Goal: Task Accomplishment & Management: Use online tool/utility

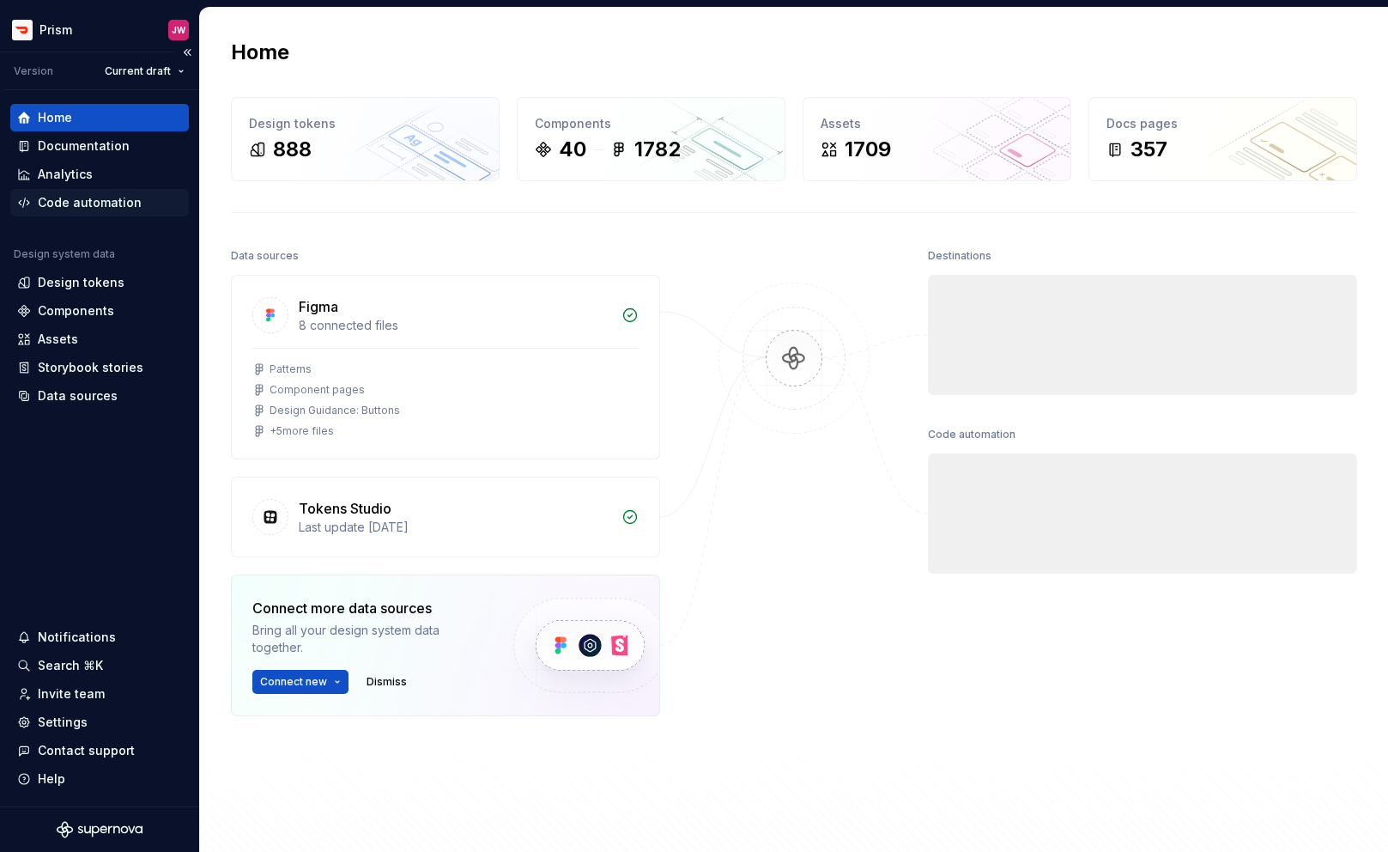
click at [104, 203] on div "Code automation" at bounding box center [90, 202] width 104 height 17
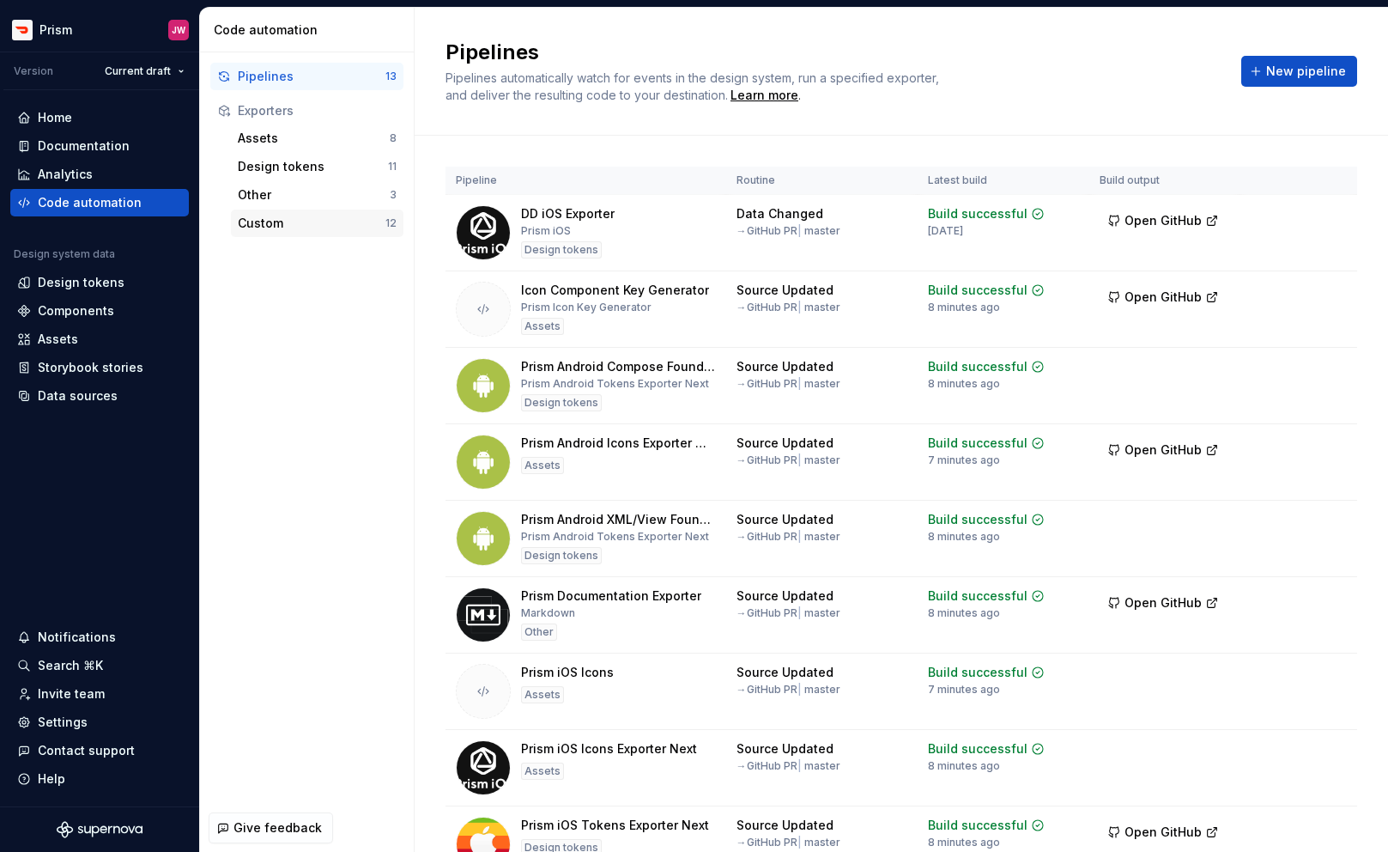
click at [321, 226] on div "Custom" at bounding box center [312, 223] width 148 height 17
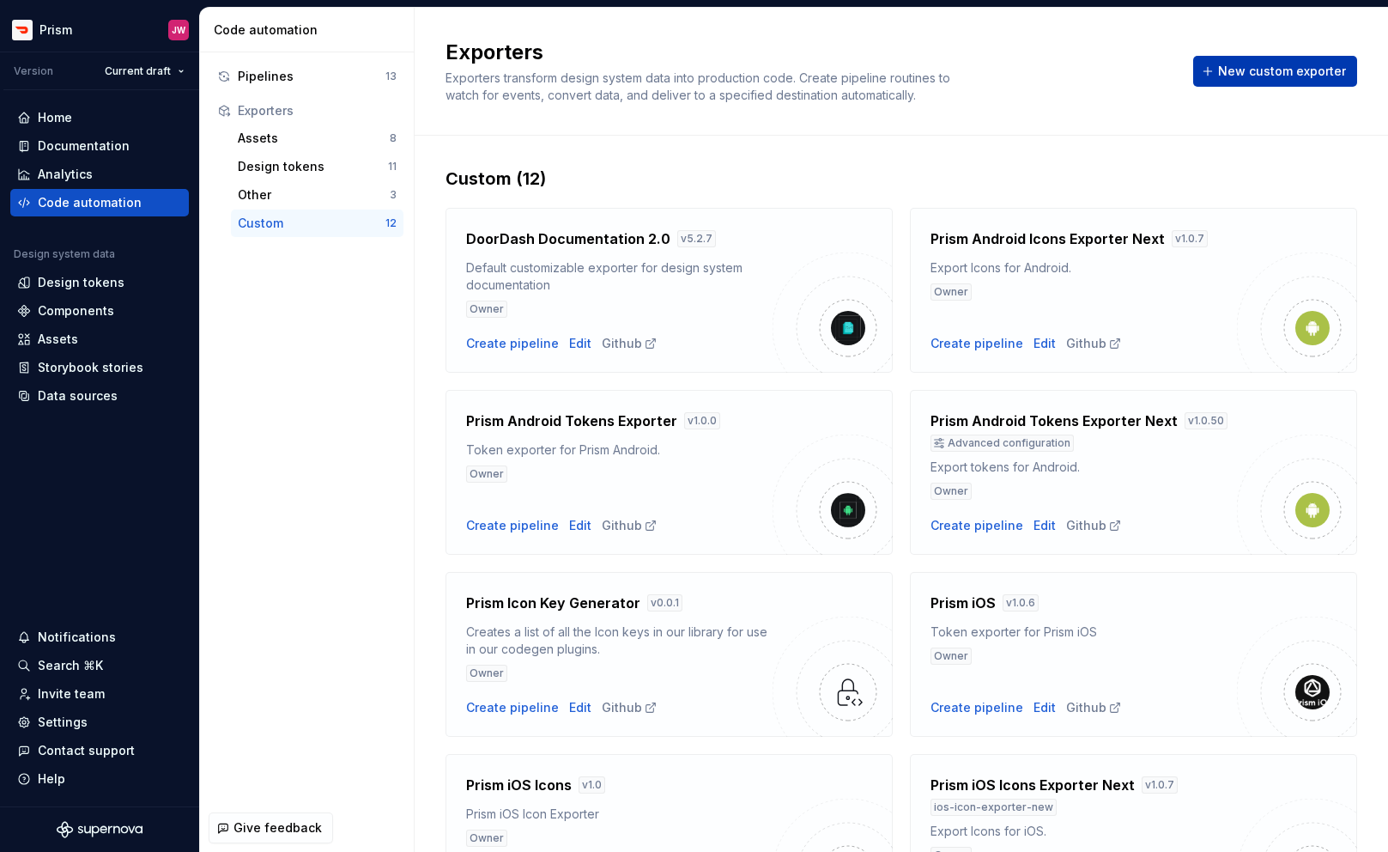
click at [1261, 79] on button "New custom exporter" at bounding box center [1276, 71] width 164 height 31
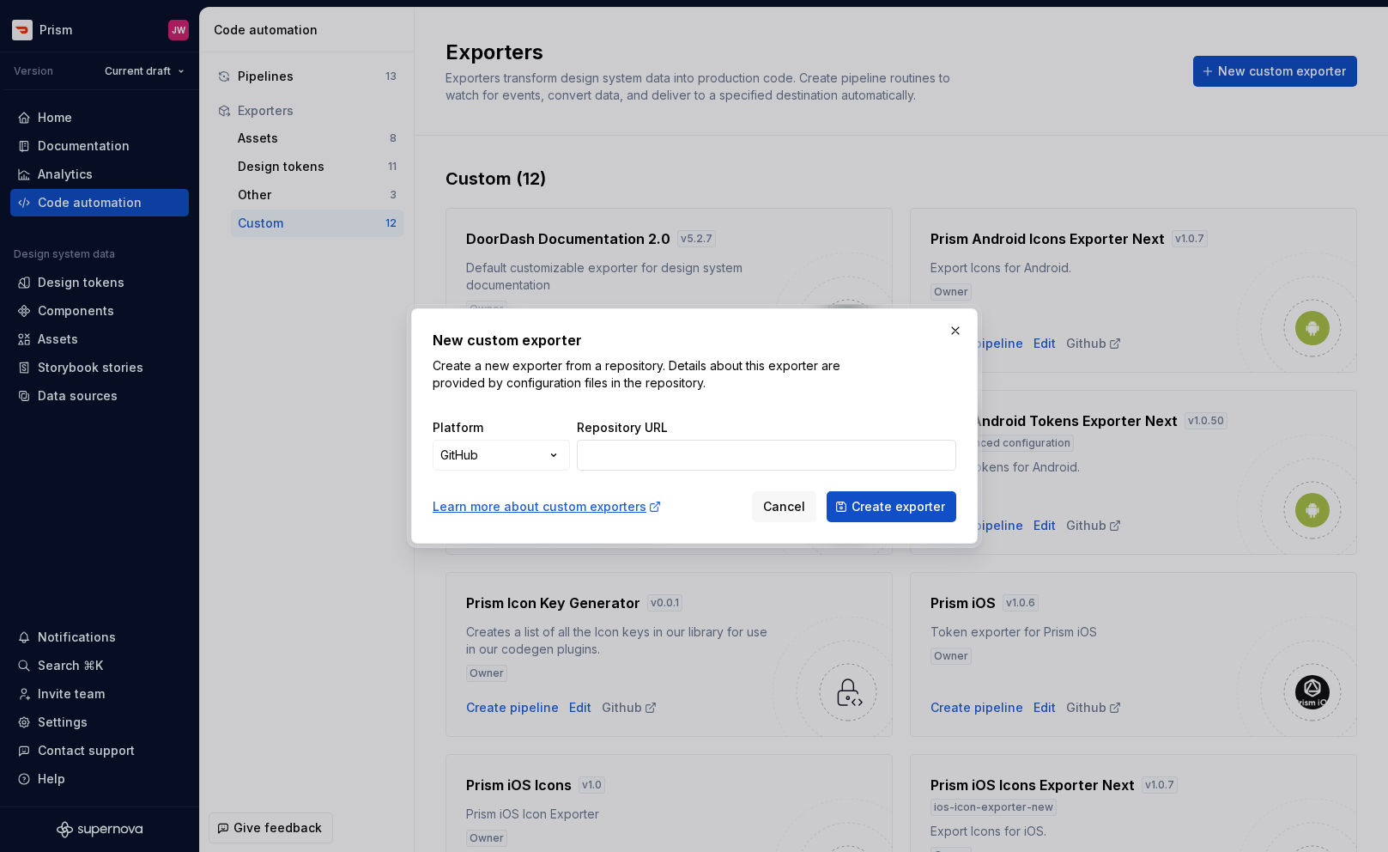
click at [699, 453] on input "Repository URL" at bounding box center [767, 455] width 380 height 31
paste input "shared-api-token-type-pathces"
click at [895, 500] on span "Create exporter" at bounding box center [899, 506] width 94 height 17
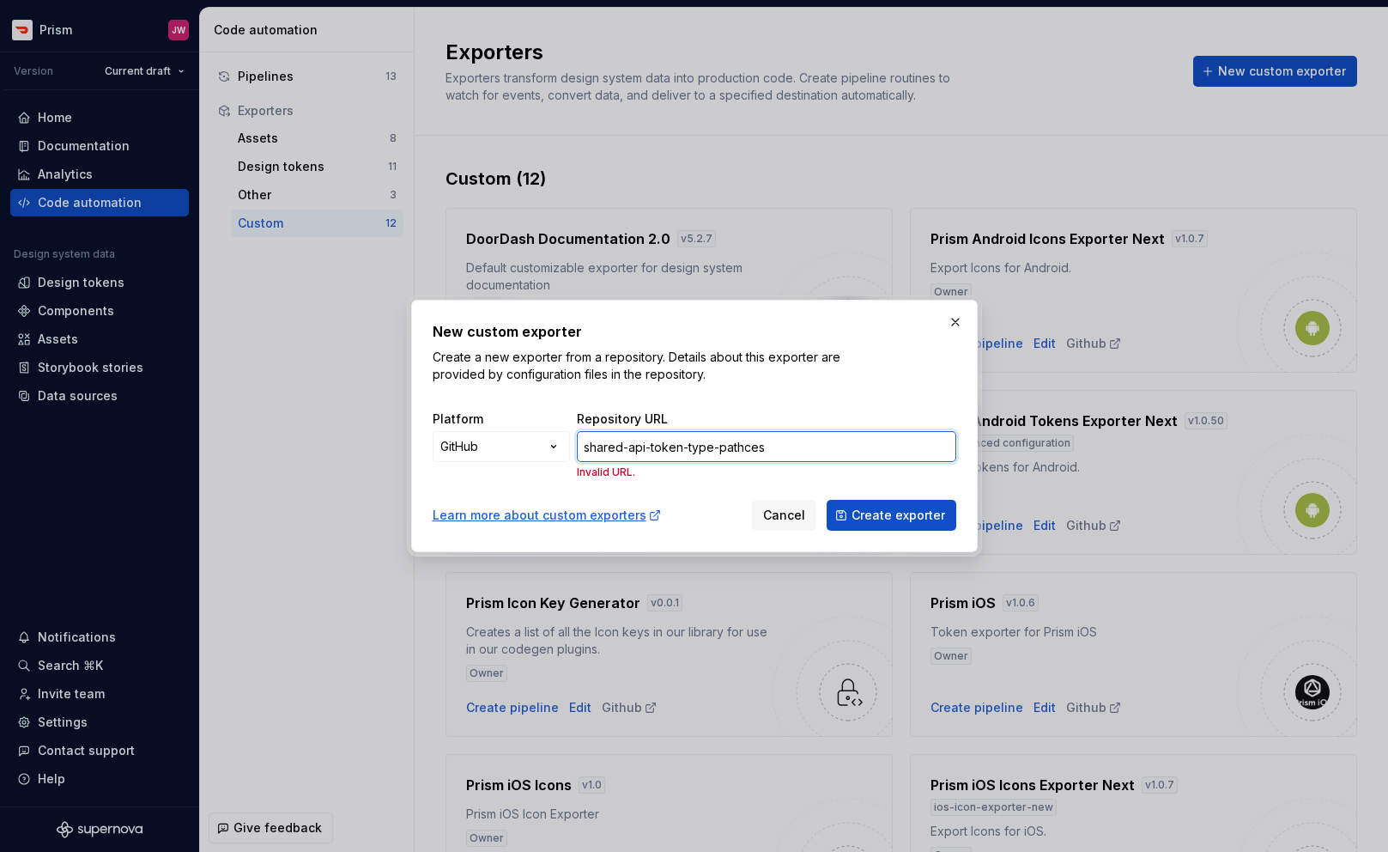
click at [738, 446] on input "shared-api-token-type-pathces" at bounding box center [767, 446] width 380 height 31
paste input "[URL][DOMAIN_NAME]"
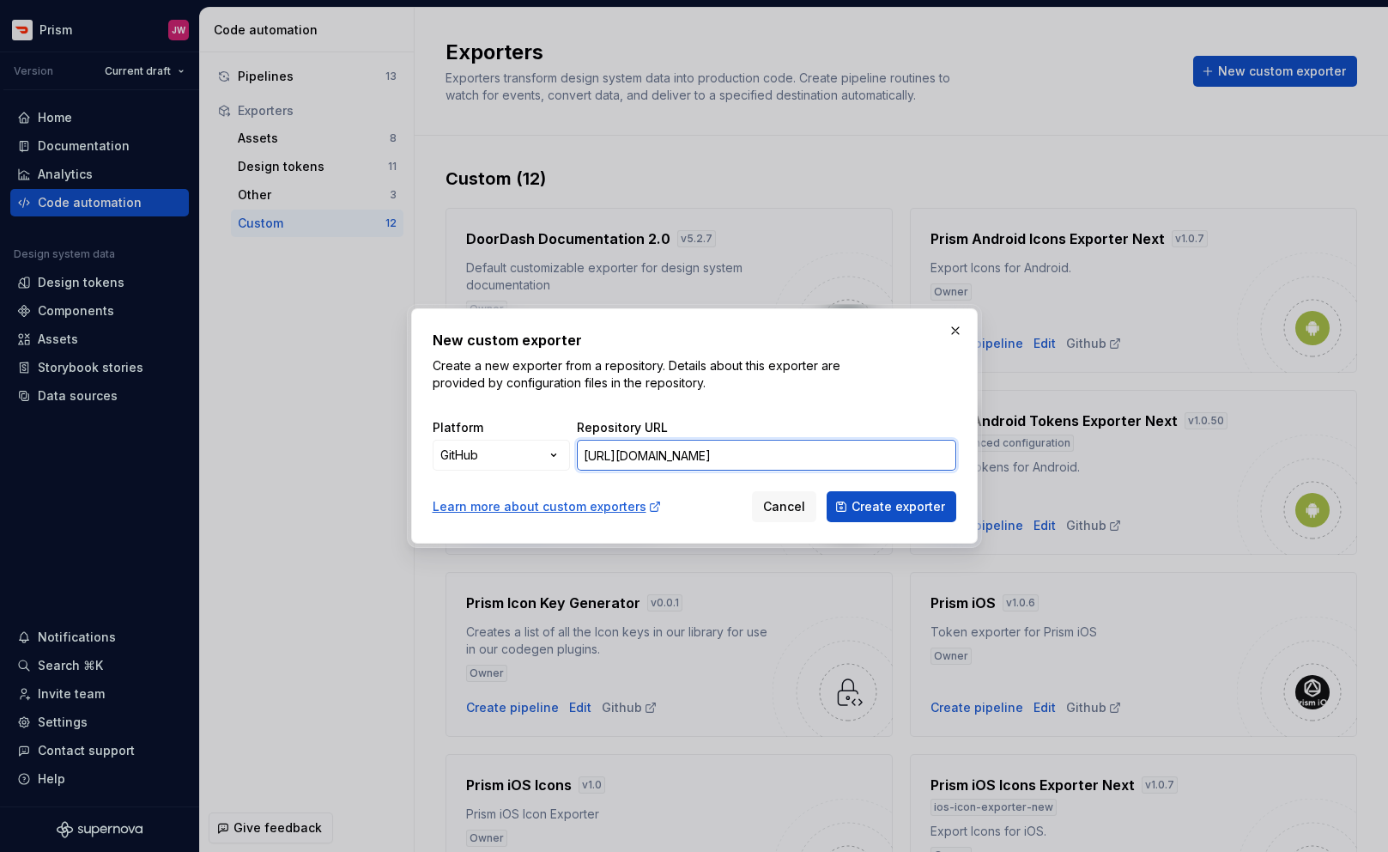
scroll to position [0, 287]
type input "[URL][DOMAIN_NAME]"
click at [855, 511] on span "Create exporter" at bounding box center [899, 506] width 94 height 17
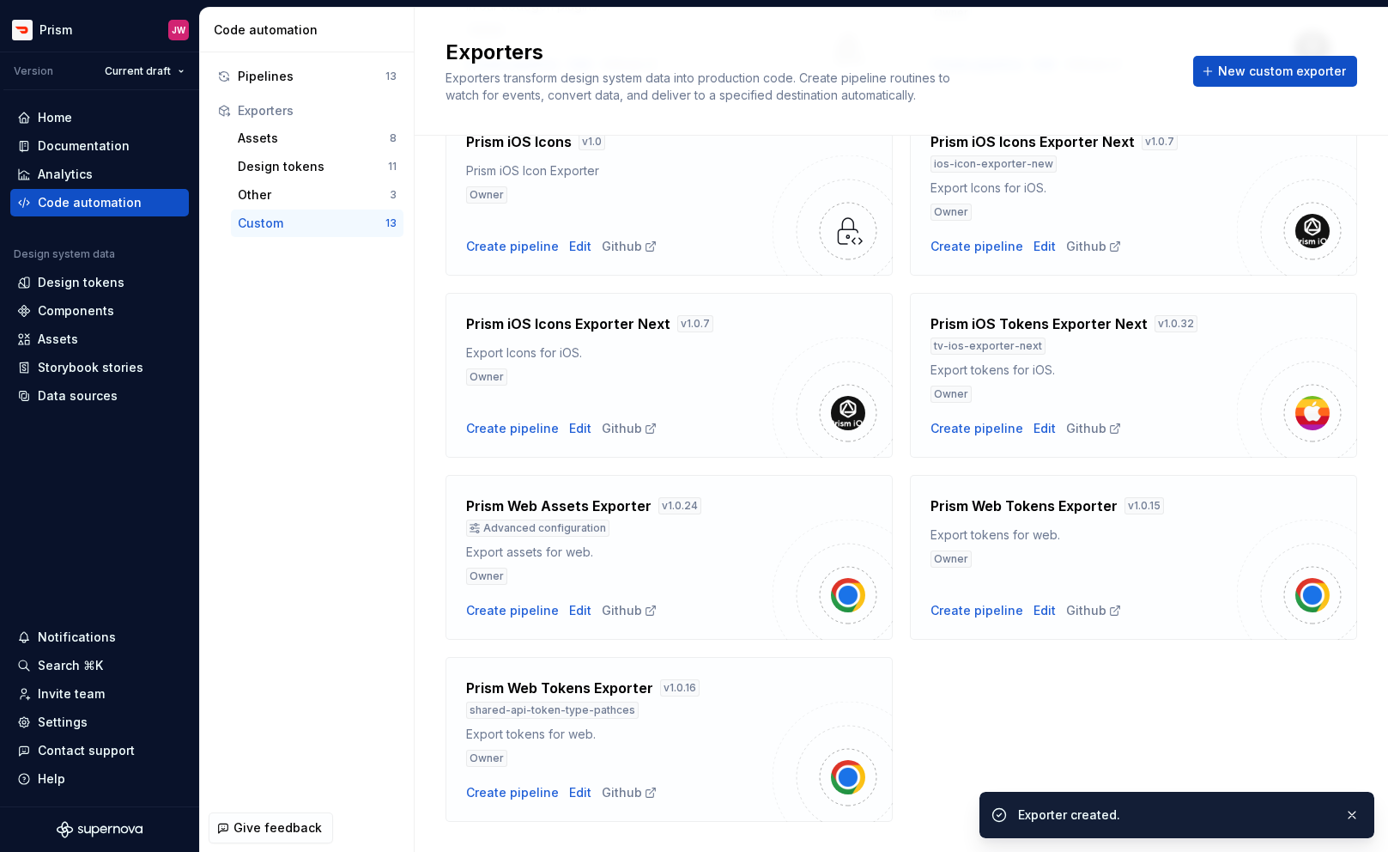
scroll to position [678, 0]
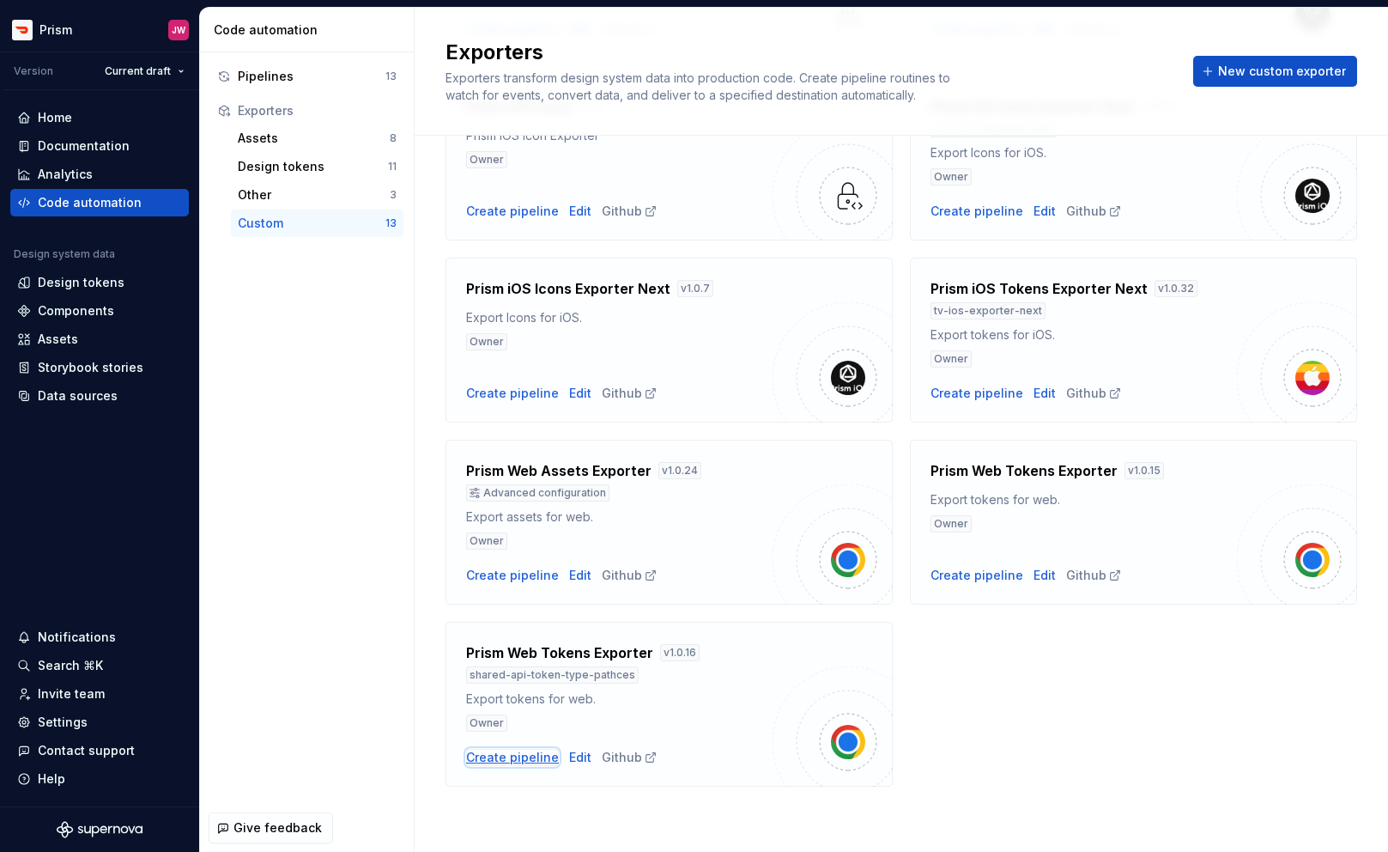
click at [547, 758] on div "Create pipeline" at bounding box center [512, 757] width 93 height 17
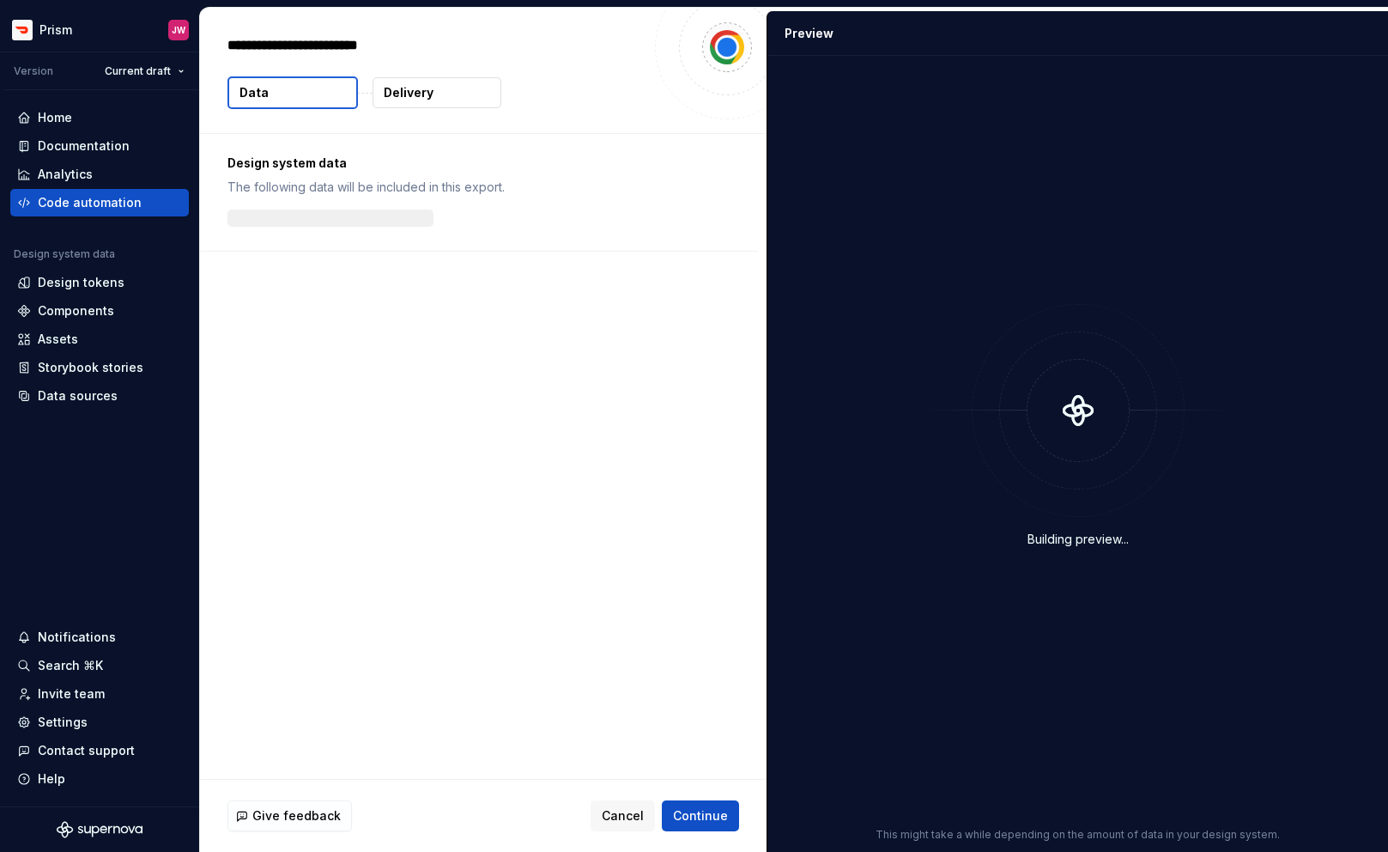
type textarea "*"
click at [695, 817] on span "Continue" at bounding box center [700, 815] width 55 height 17
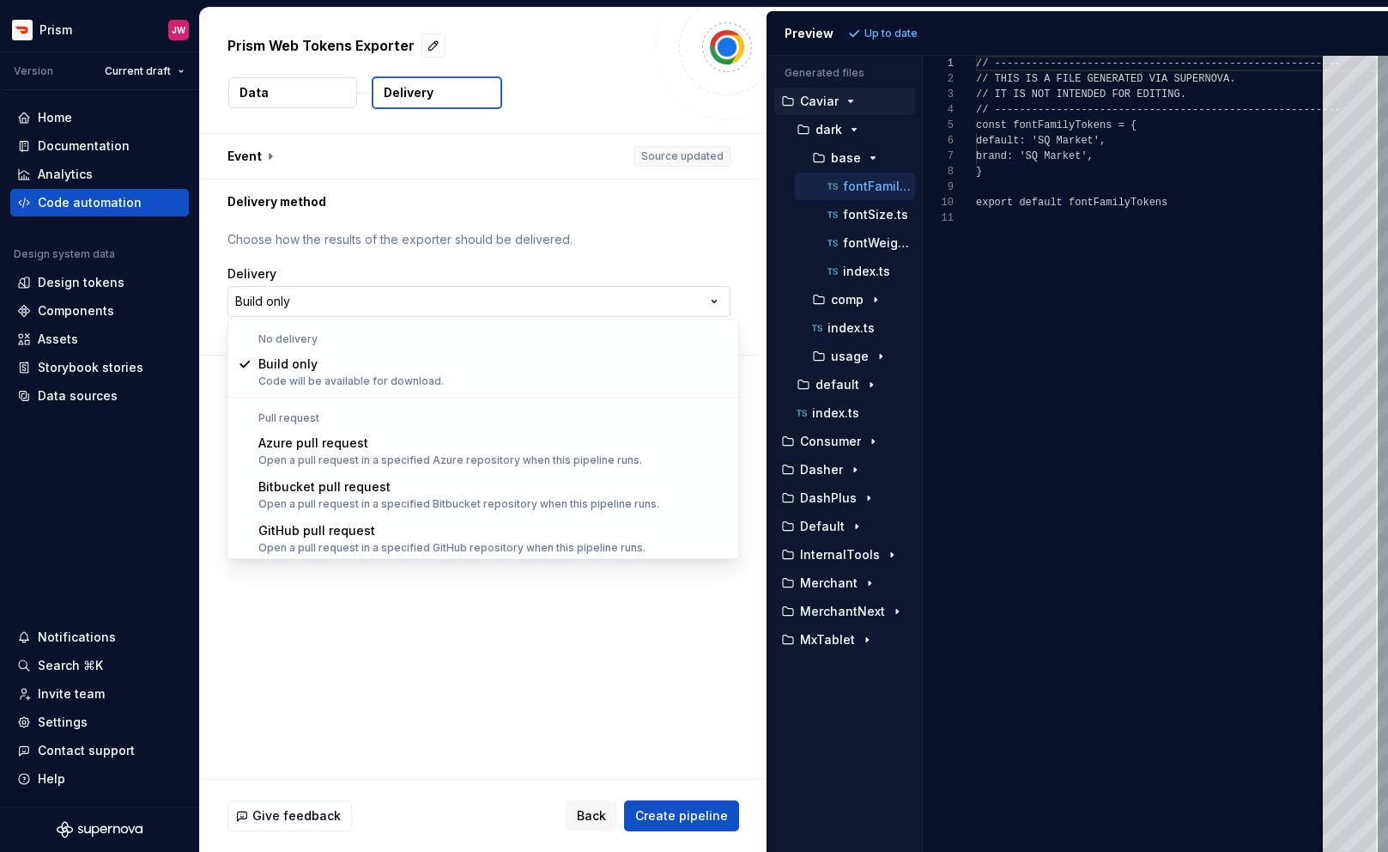
click at [556, 300] on html "**********" at bounding box center [694, 426] width 1388 height 852
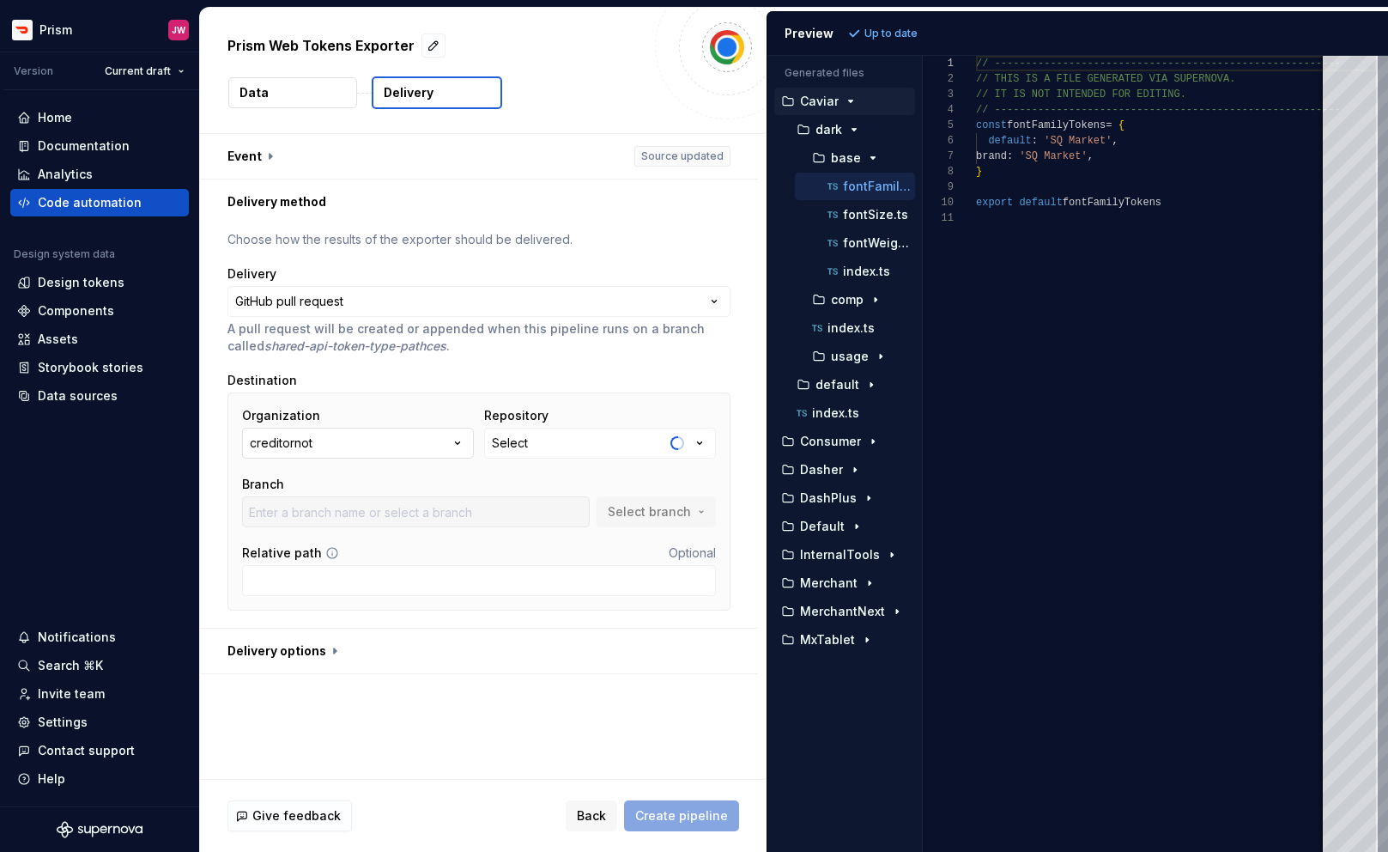
click at [337, 452] on button "creditornot" at bounding box center [358, 443] width 232 height 31
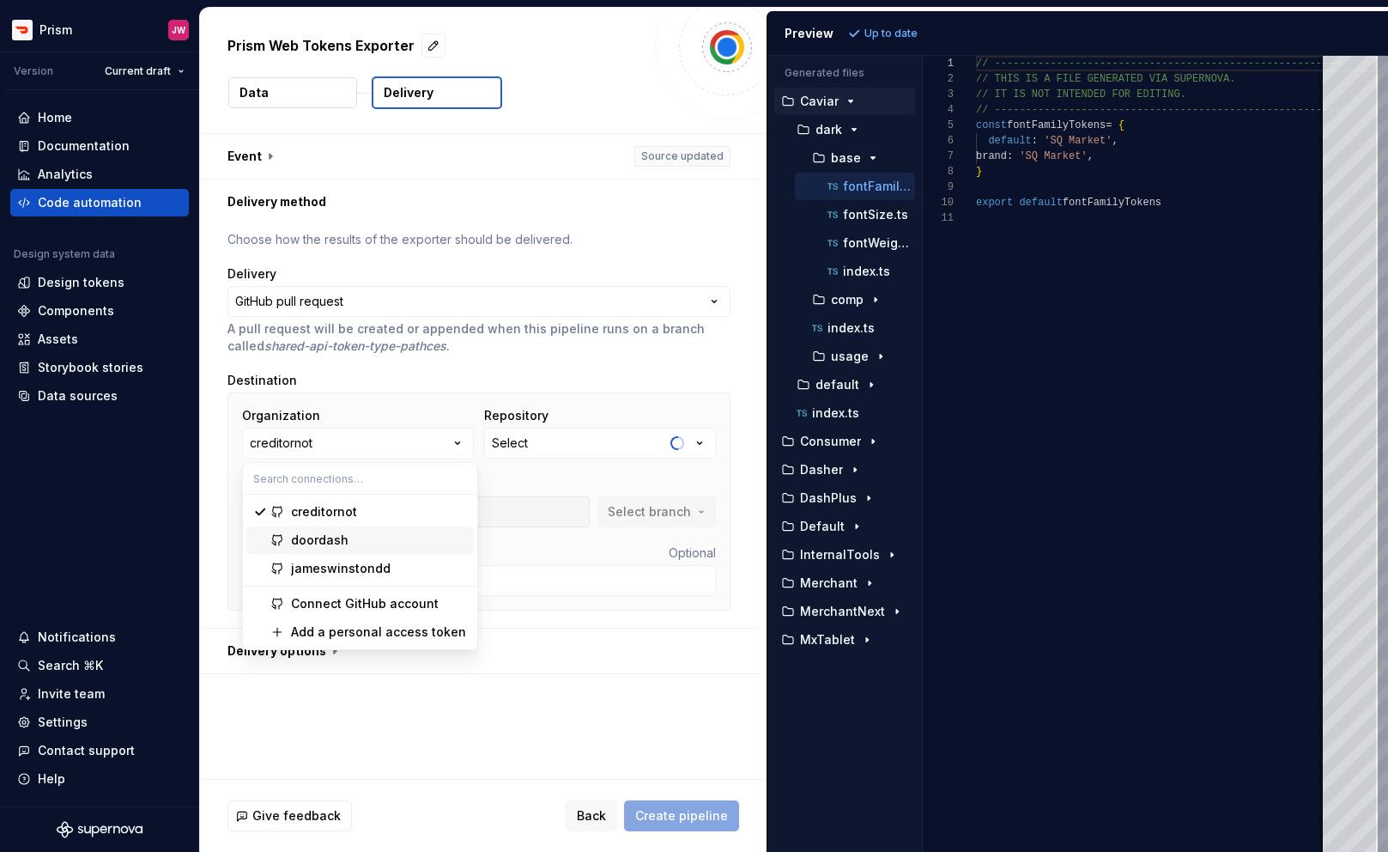
click at [319, 539] on div "doordash" at bounding box center [320, 540] width 58 height 17
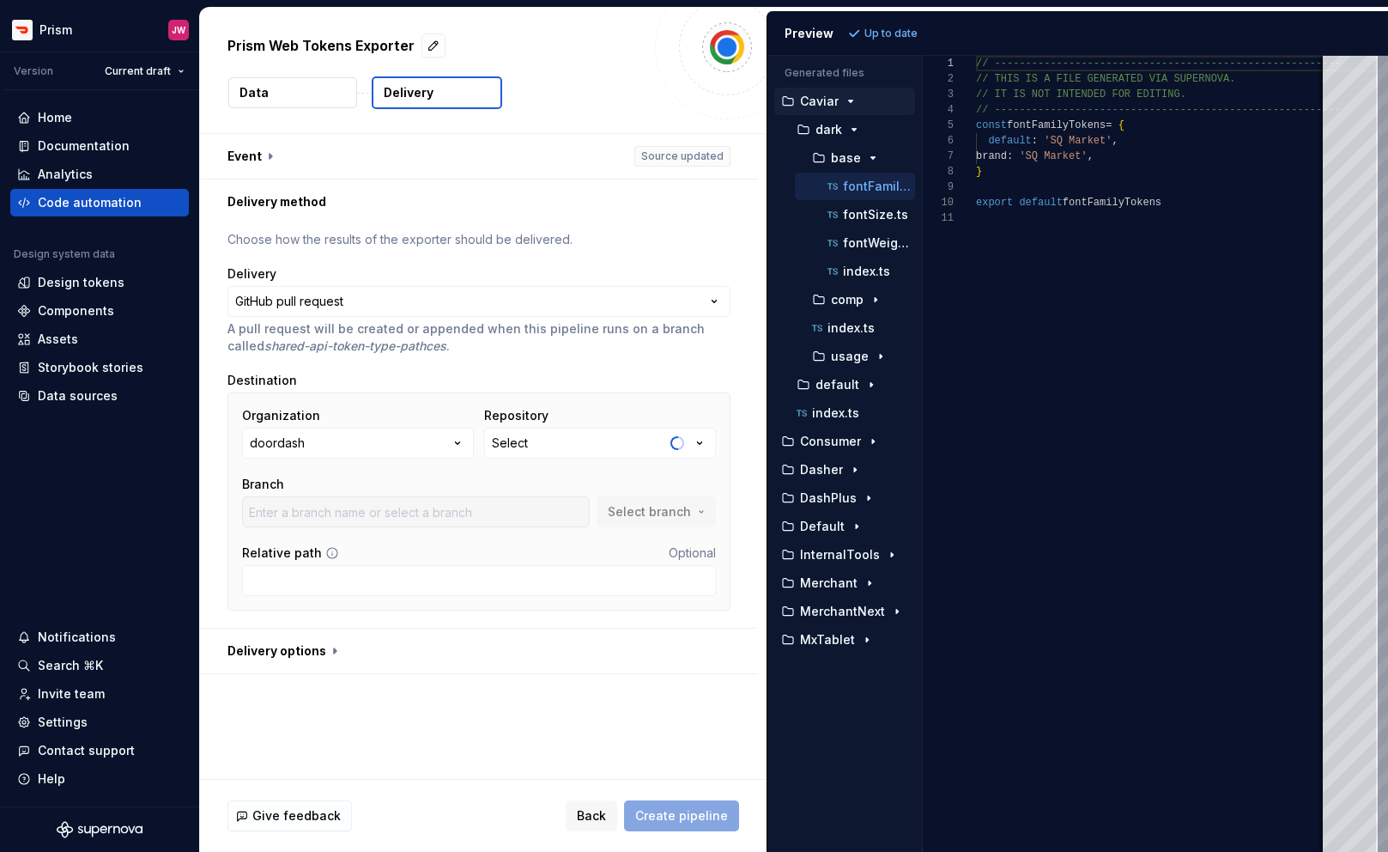
click at [480, 368] on div "**********" at bounding box center [479, 426] width 503 height 390
type input "master"
click at [580, 435] on div ".danielloneydotfiles" at bounding box center [547, 442] width 111 height 17
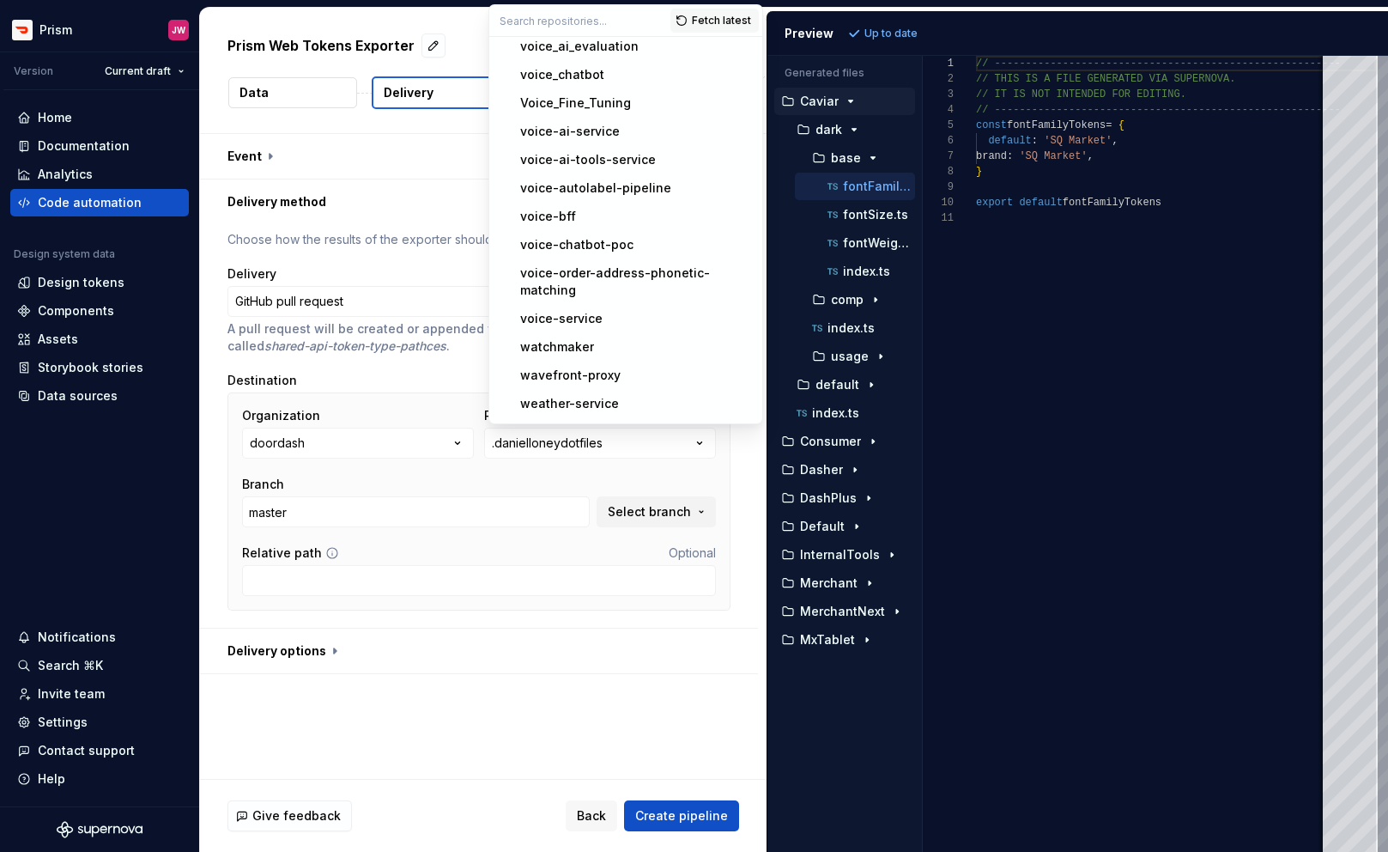
scroll to position [42112, 0]
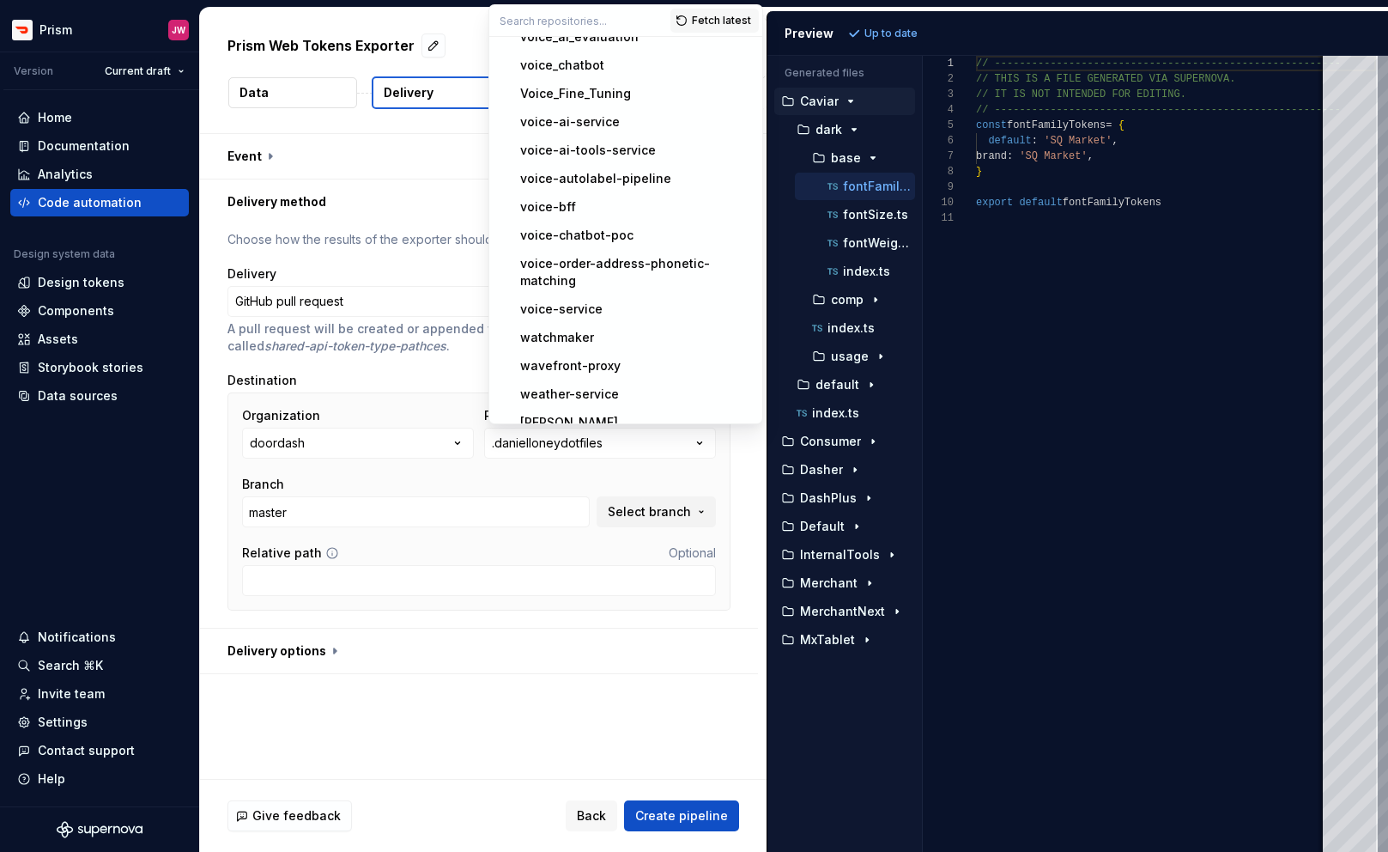
click at [598, 499] on div "web-next" at bounding box center [636, 507] width 232 height 17
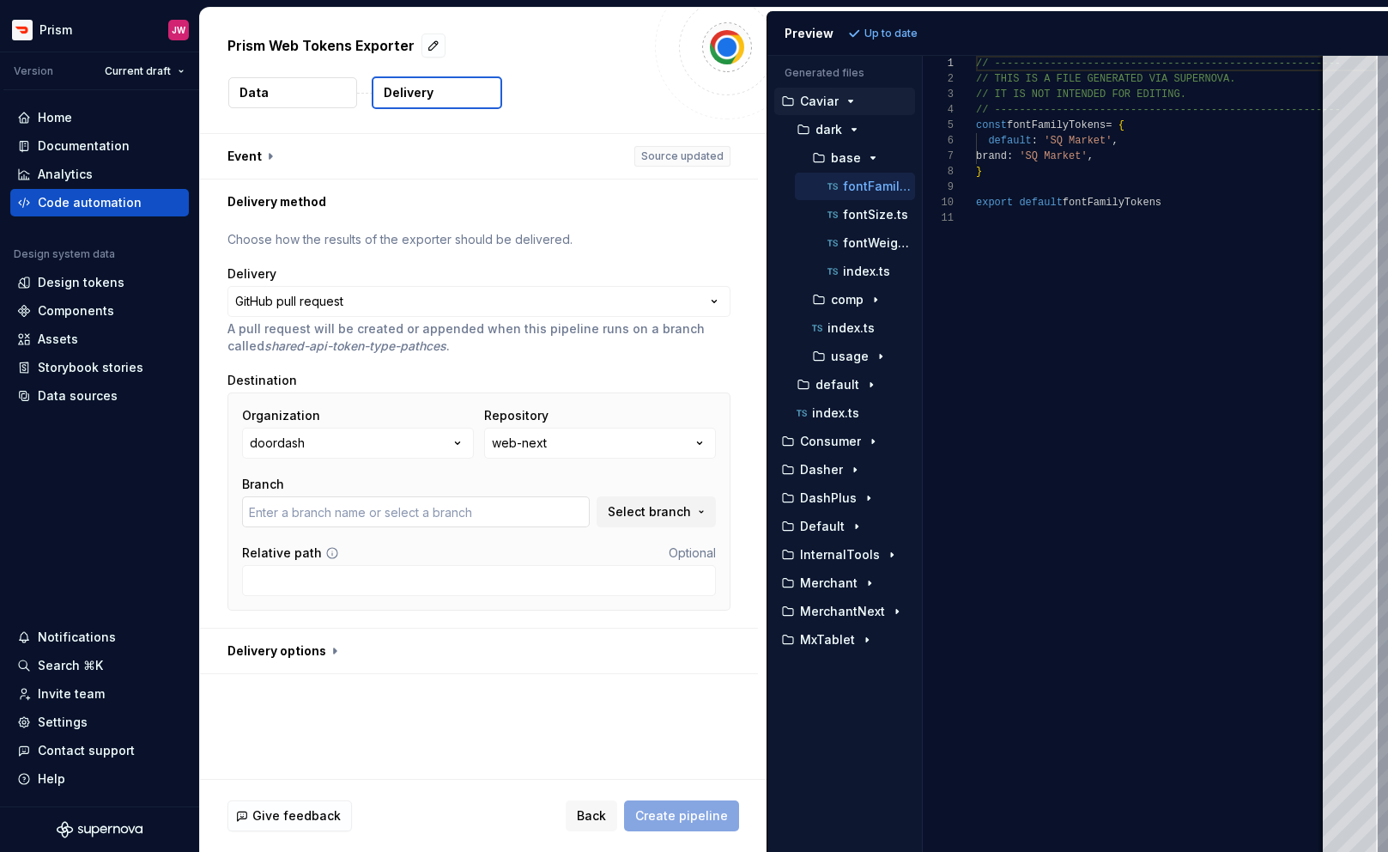
click at [439, 513] on input "text" at bounding box center [416, 511] width 348 height 31
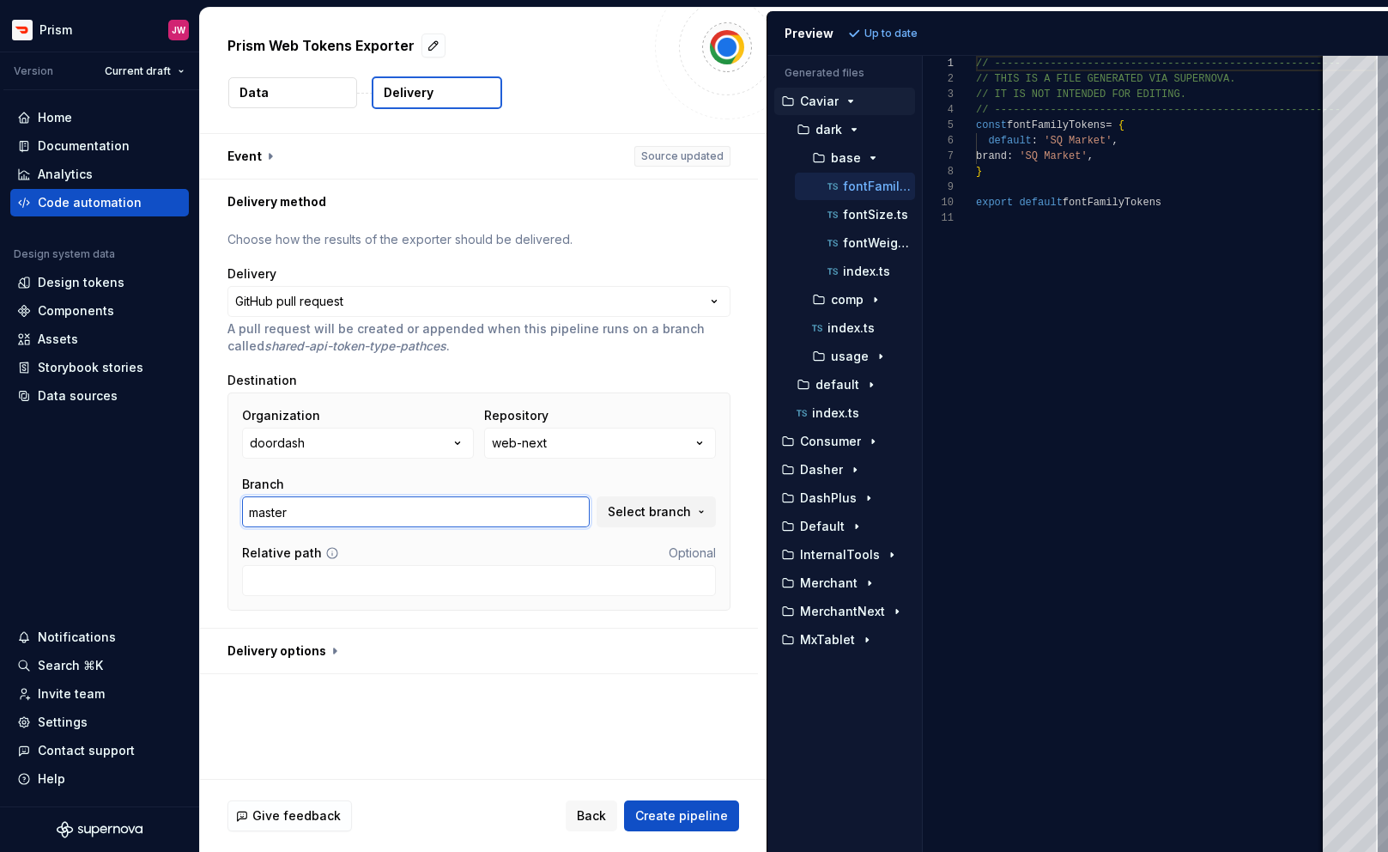
type input "master"
click at [540, 611] on div "**********" at bounding box center [479, 426] width 503 height 390
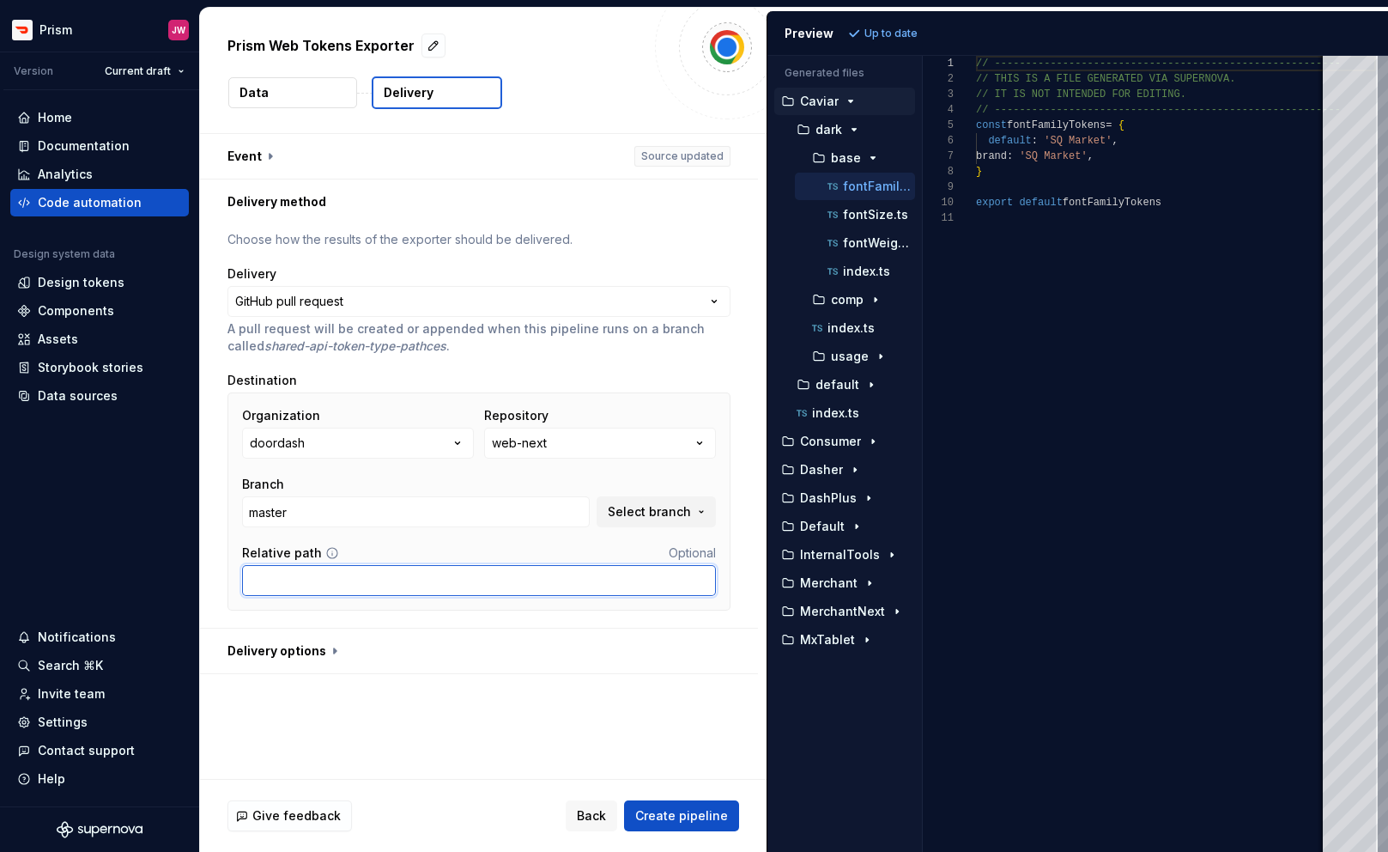
click at [424, 580] on input "Relative path" at bounding box center [479, 580] width 474 height 31
paste input "packages/prism-react/src/design-language/themes-next"
type input "packages/prism-react/src/design-language/themes-next"
click at [272, 766] on div "**********" at bounding box center [483, 456] width 567 height 645
click at [330, 659] on button "button" at bounding box center [479, 651] width 558 height 45
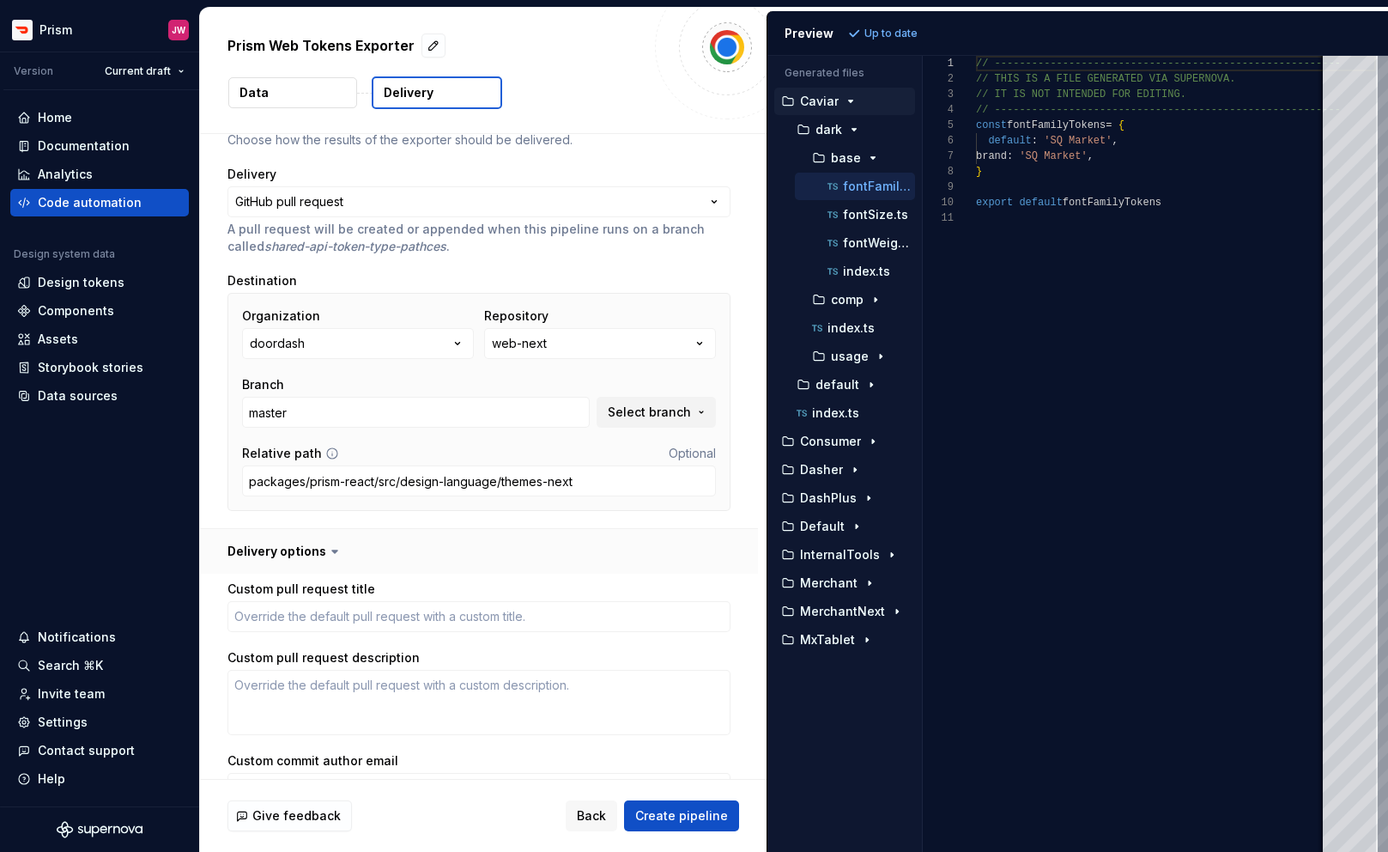
scroll to position [130, 0]
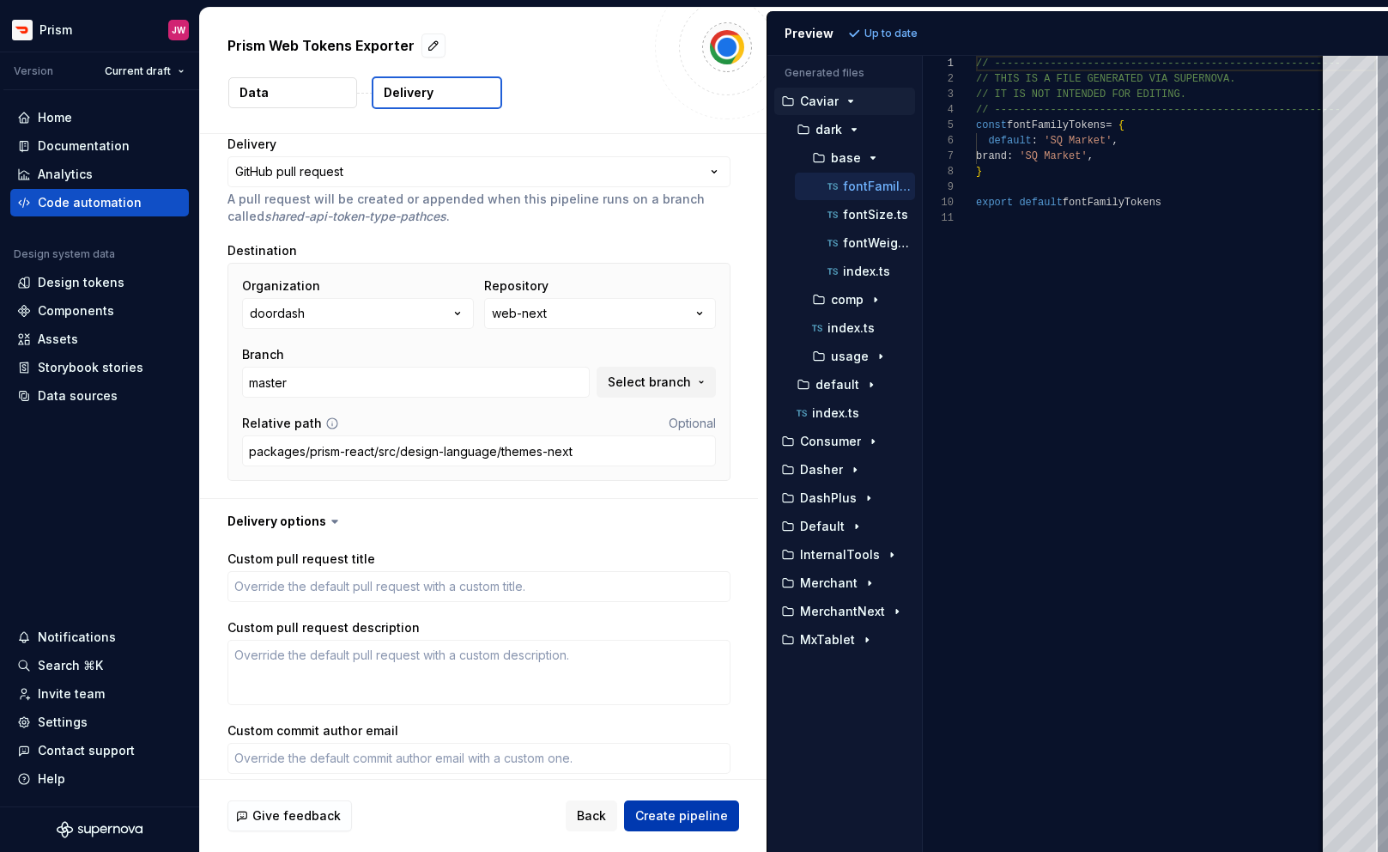
click at [669, 810] on span "Create pipeline" at bounding box center [681, 815] width 93 height 17
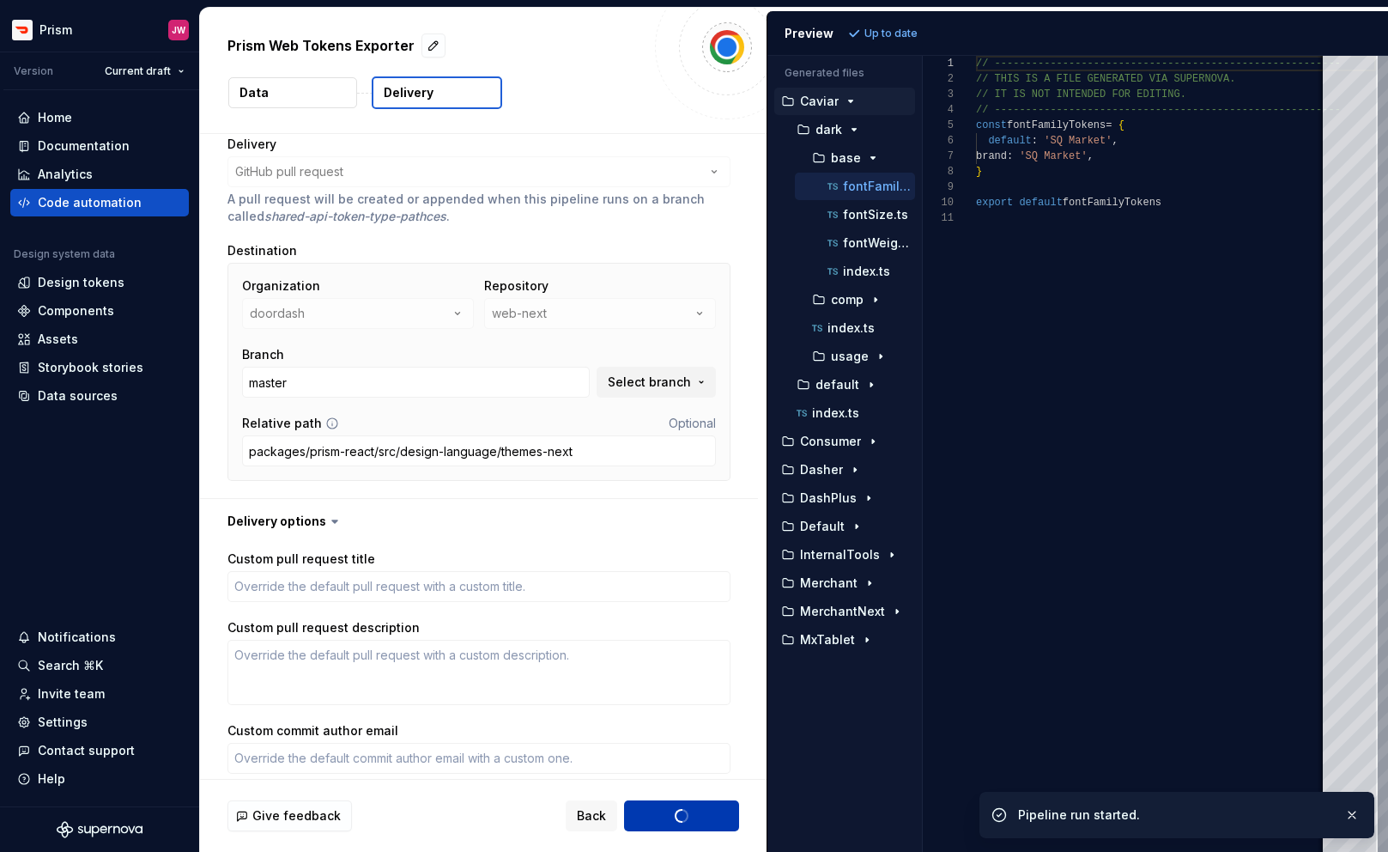
type textarea "*"
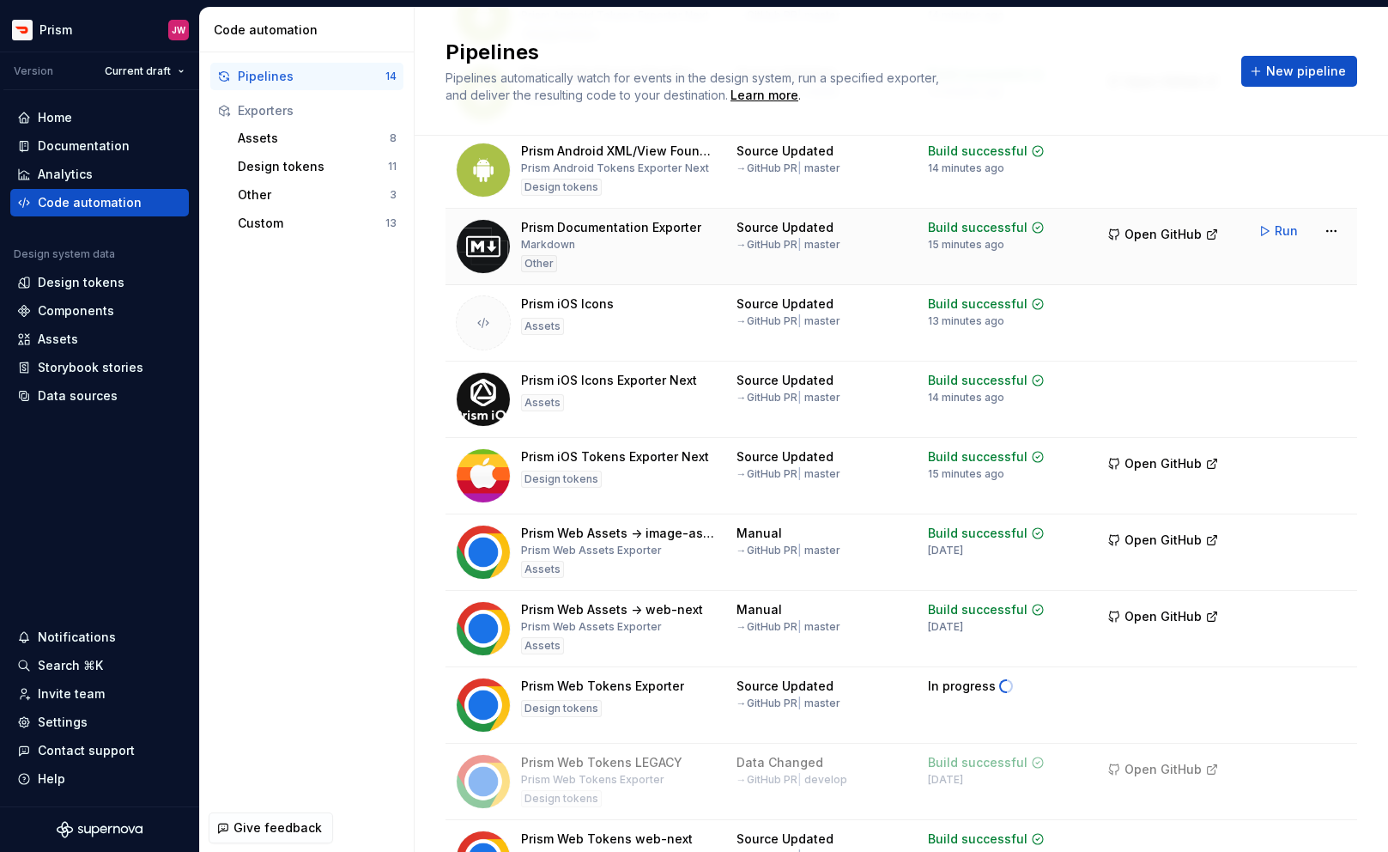
scroll to position [477, 0]
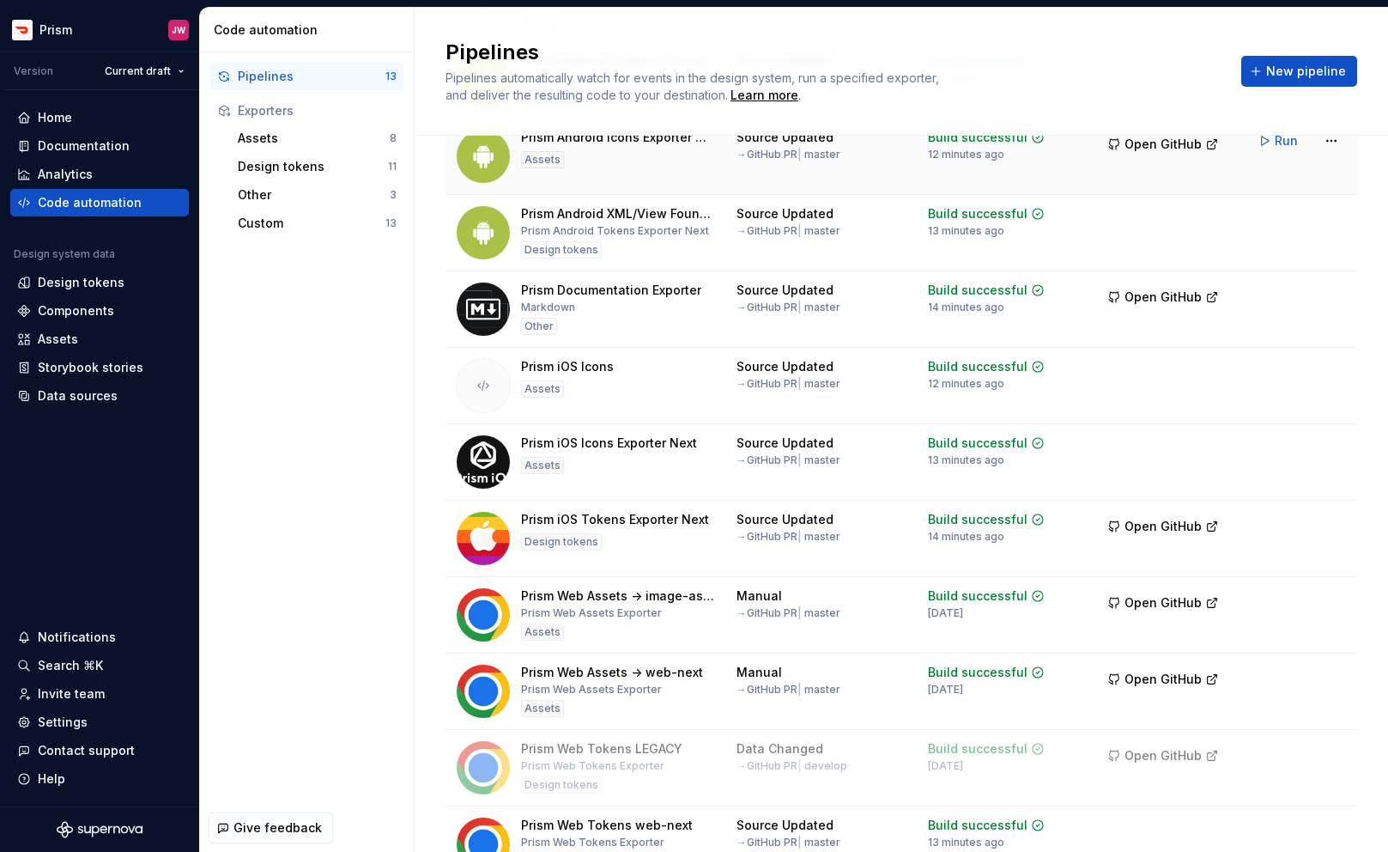
scroll to position [401, 0]
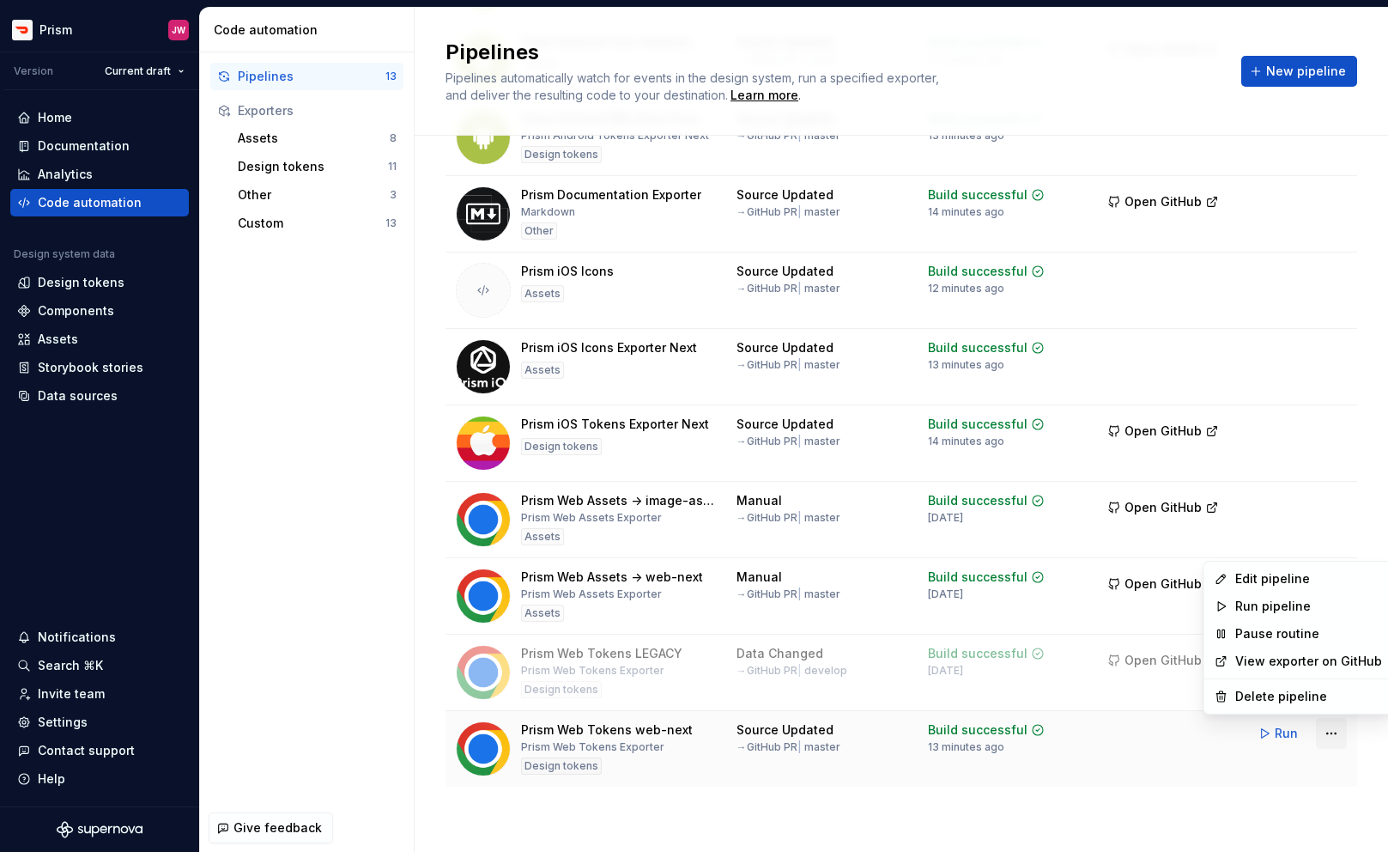
click at [1333, 732] on html "Prism JW Version Current draft Home Documentation Analytics Code automation Des…" at bounding box center [694, 426] width 1388 height 852
click at [1272, 574] on div "Edit pipeline" at bounding box center [1309, 578] width 147 height 17
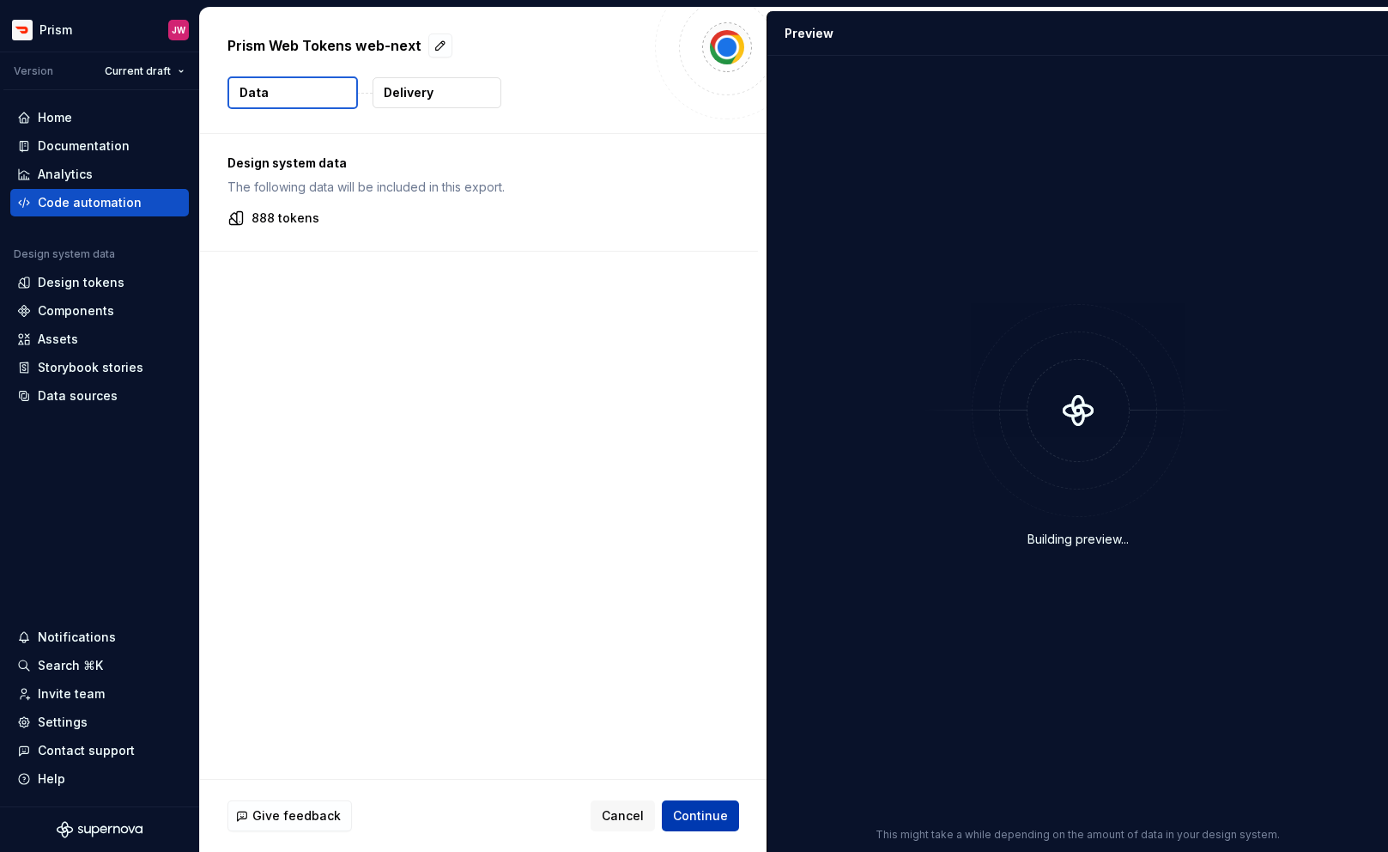
click at [700, 815] on span "Continue" at bounding box center [700, 815] width 55 height 17
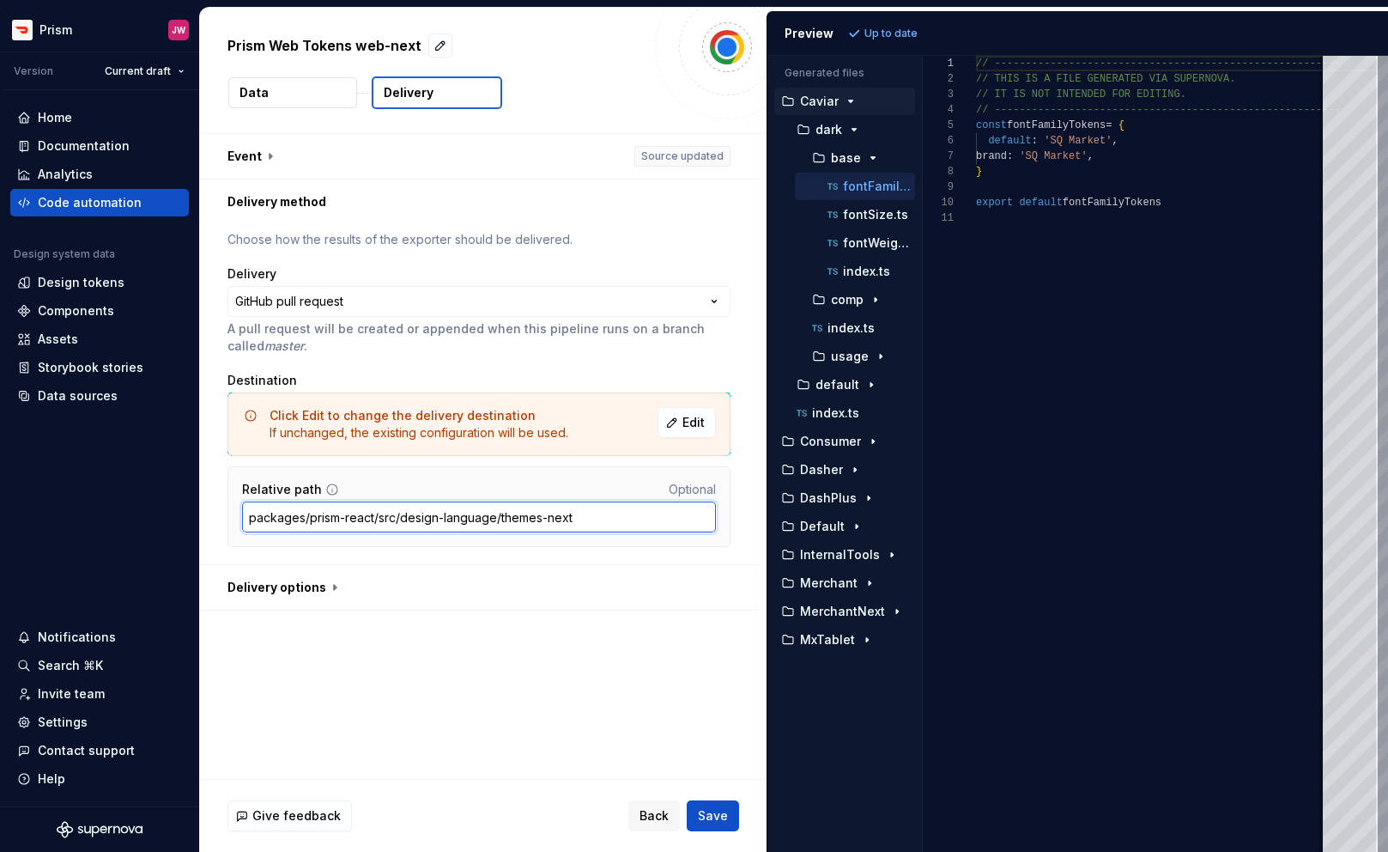
click at [589, 516] on input "packages/prism-react/src/design-language/themes-next" at bounding box center [479, 516] width 474 height 31
click at [354, 683] on div "**********" at bounding box center [483, 456] width 567 height 645
click at [113, 205] on div "Code automation" at bounding box center [90, 202] width 104 height 17
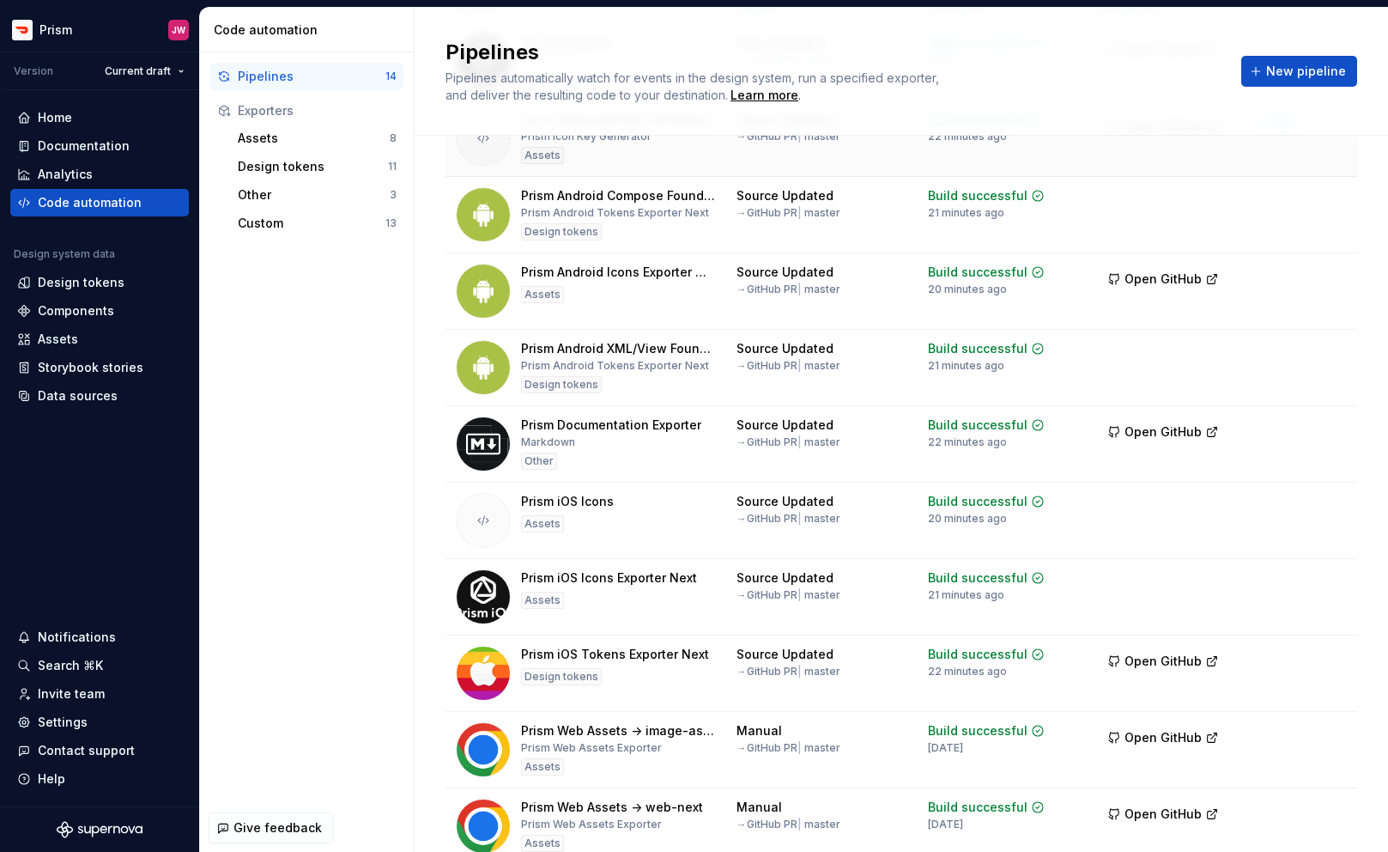
scroll to position [477, 0]
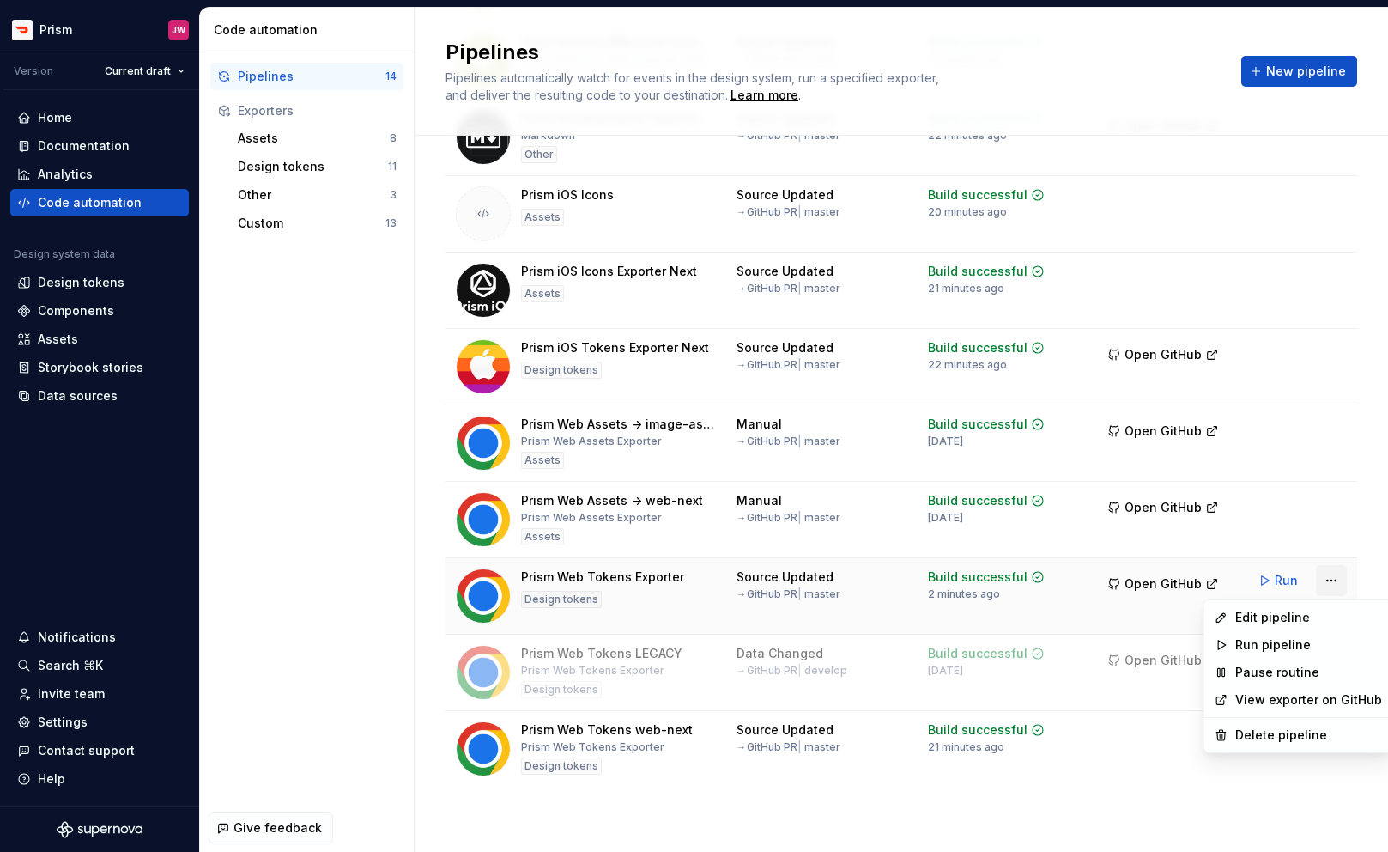
click at [1333, 583] on html "Prism JW Version Current draft Home Documentation Analytics Code automation Des…" at bounding box center [694, 426] width 1388 height 852
click at [1280, 732] on div "Delete pipeline" at bounding box center [1309, 734] width 147 height 17
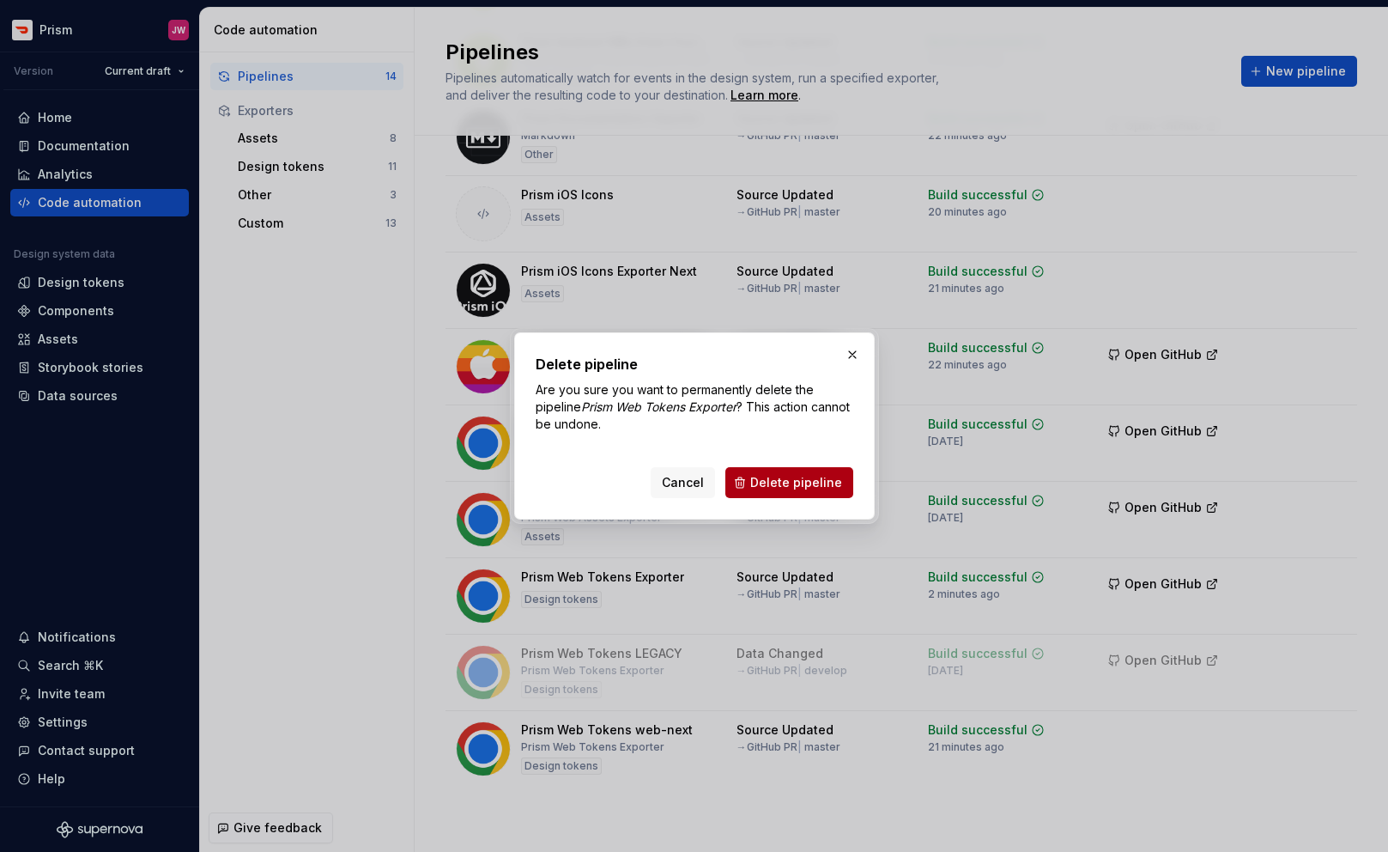
click at [822, 477] on span "Delete pipeline" at bounding box center [796, 482] width 92 height 17
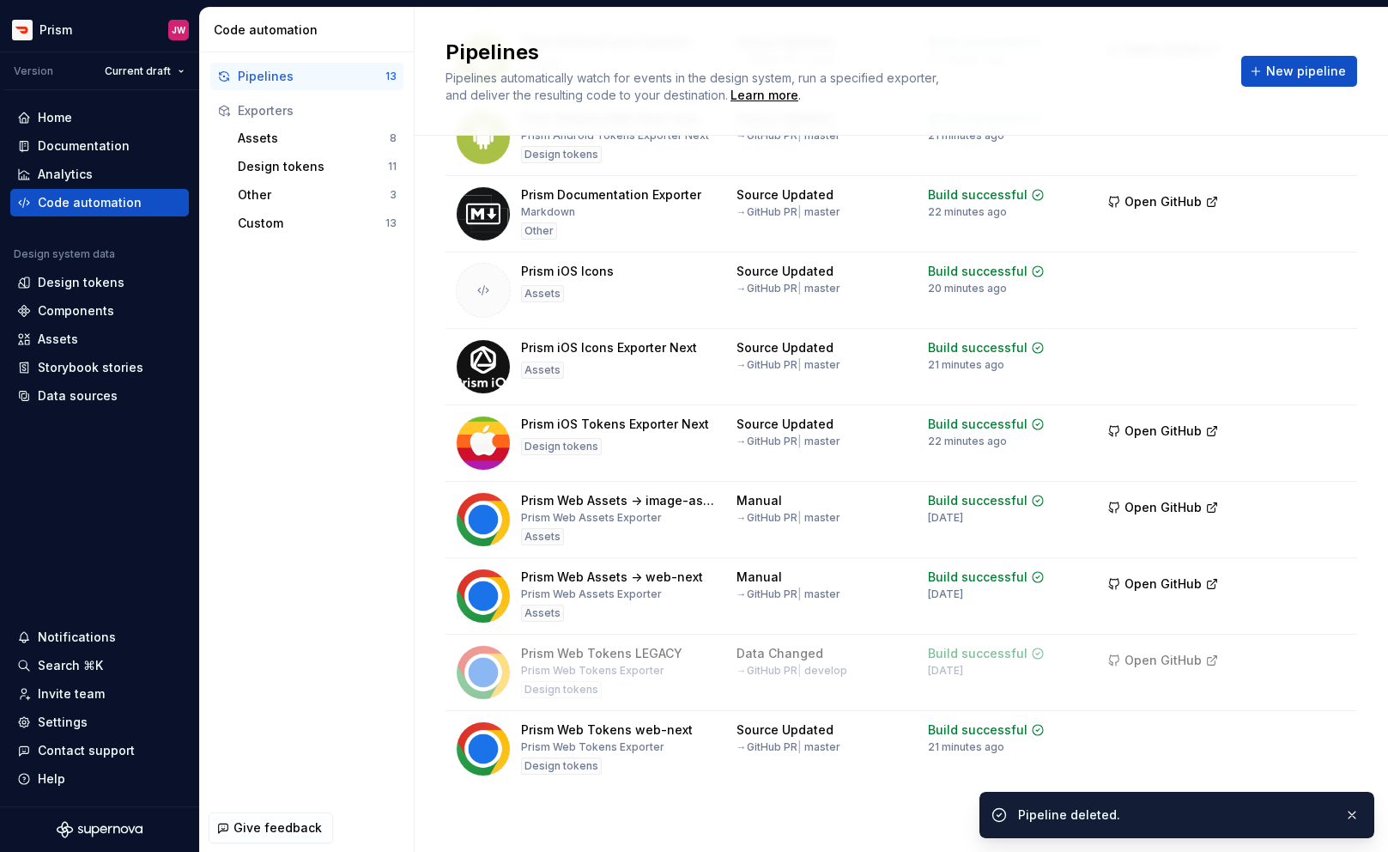
scroll to position [401, 0]
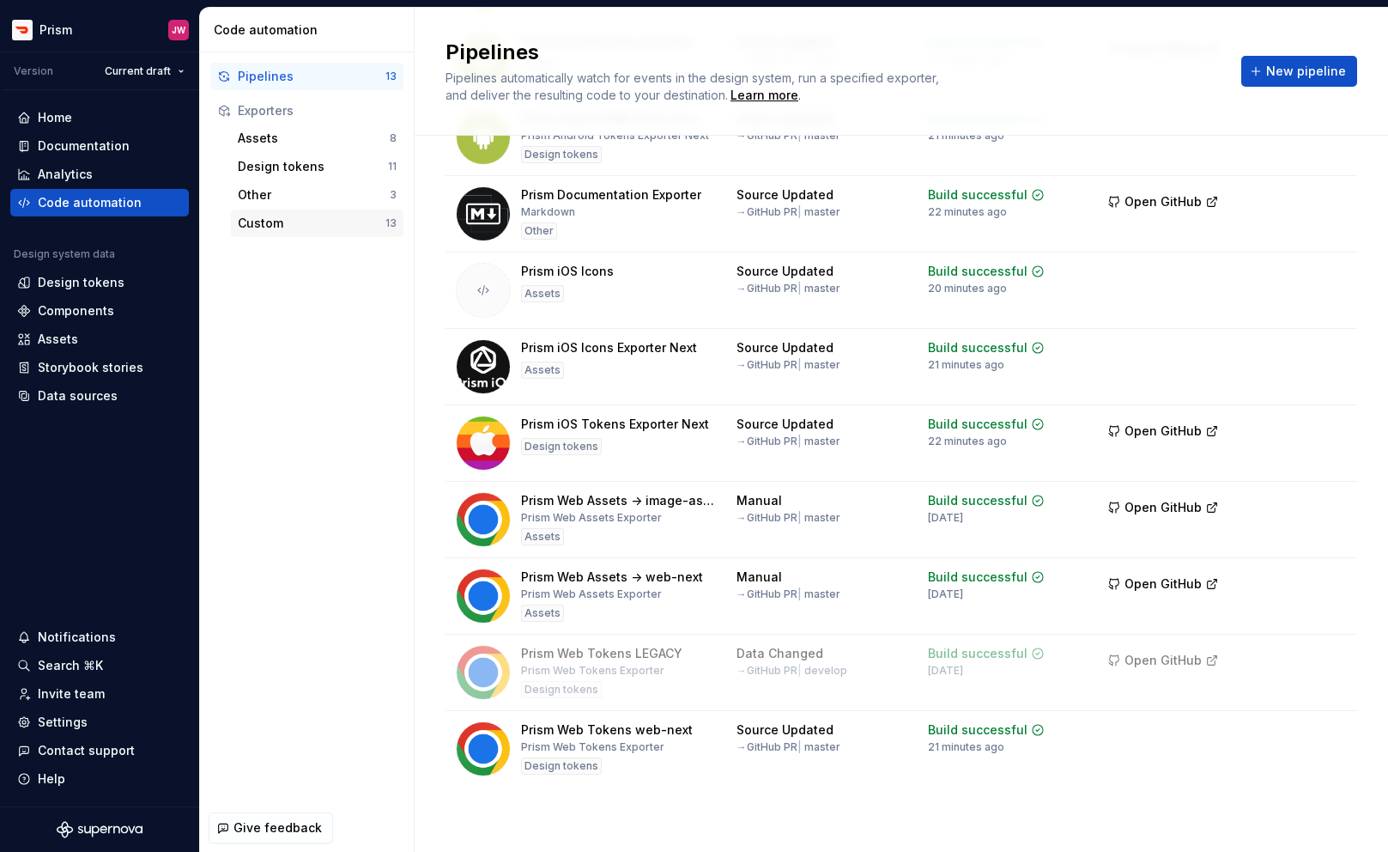
click at [267, 222] on div "Custom" at bounding box center [312, 223] width 148 height 17
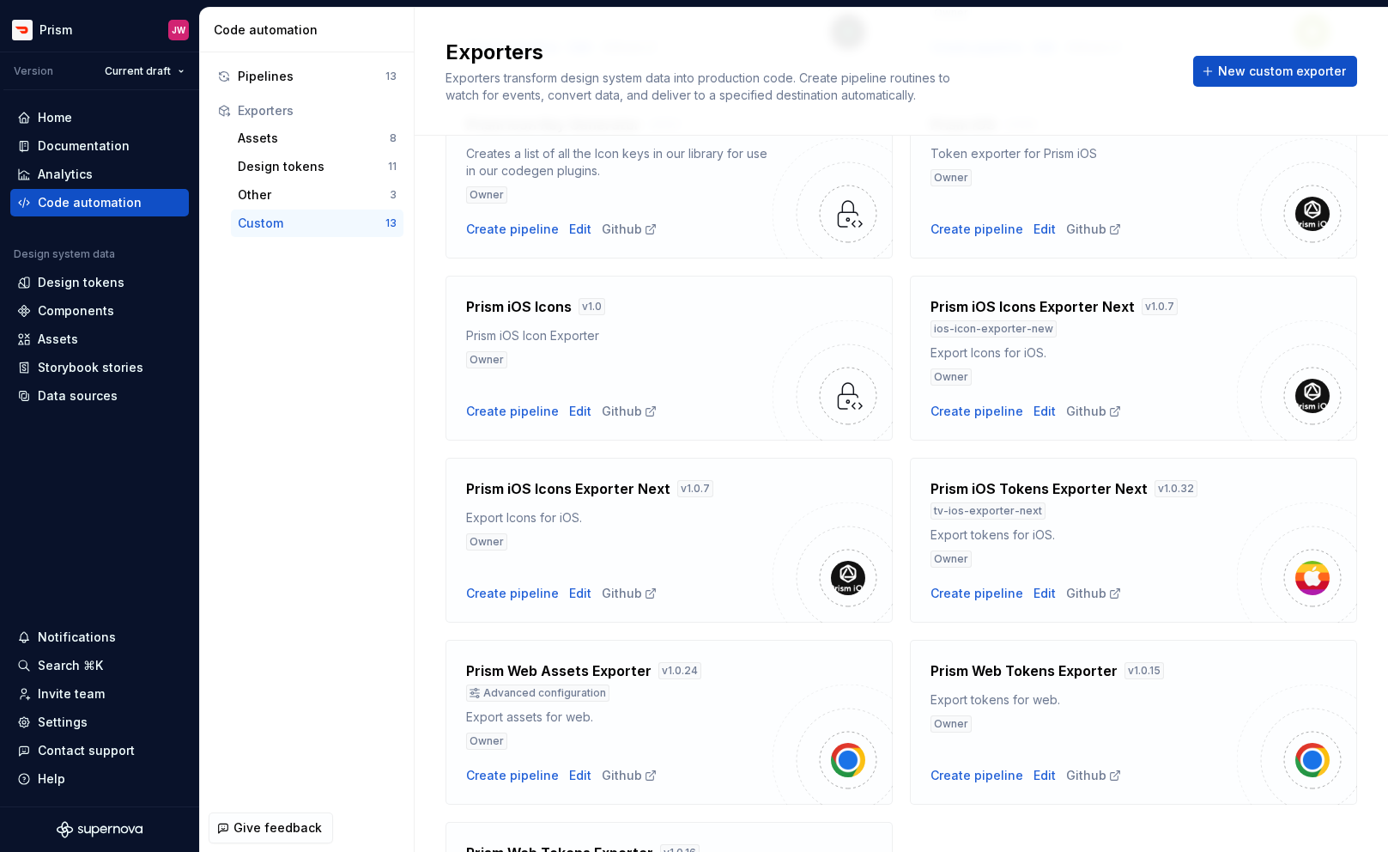
scroll to position [678, 0]
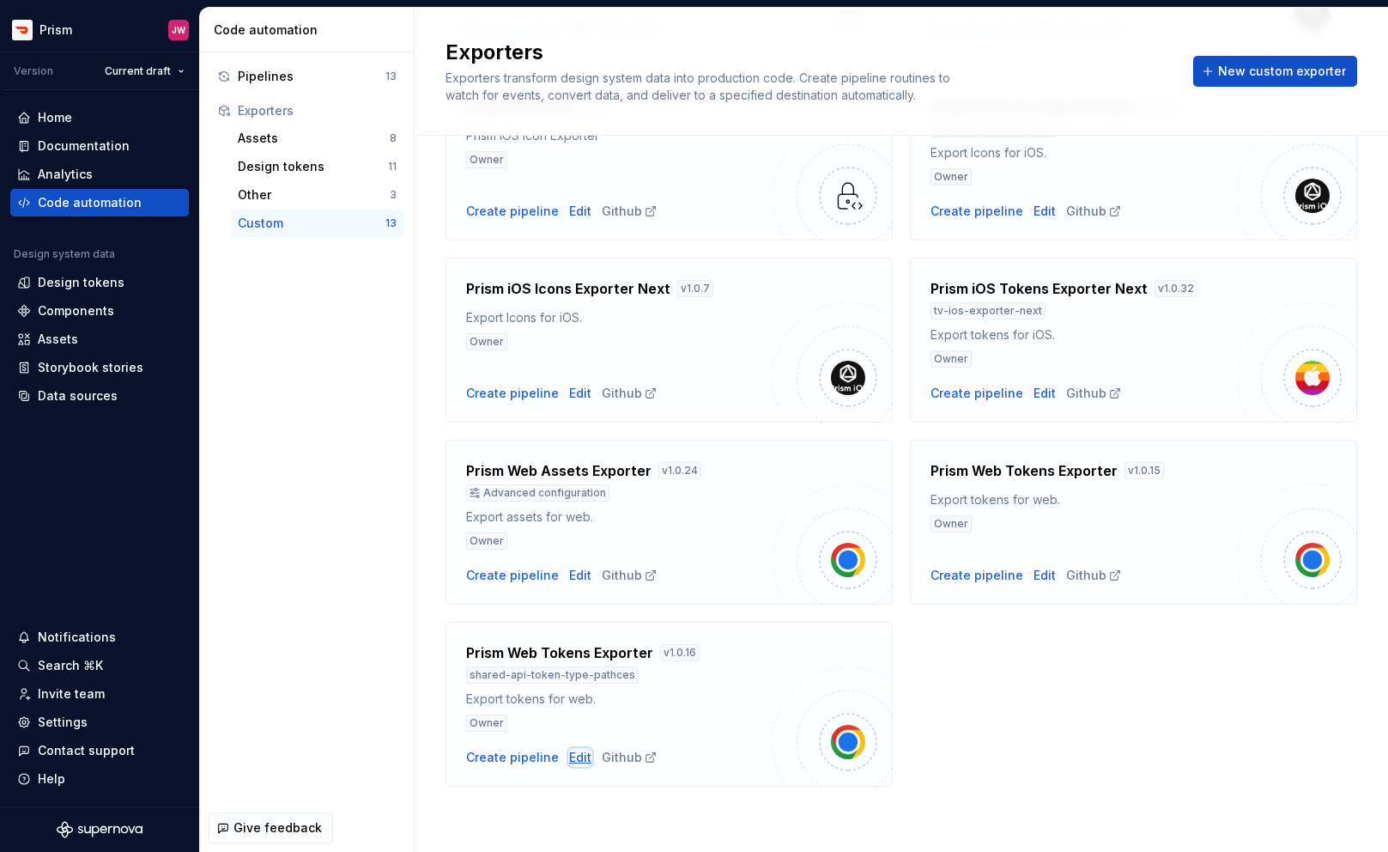
click at [569, 752] on div "Edit" at bounding box center [580, 757] width 22 height 17
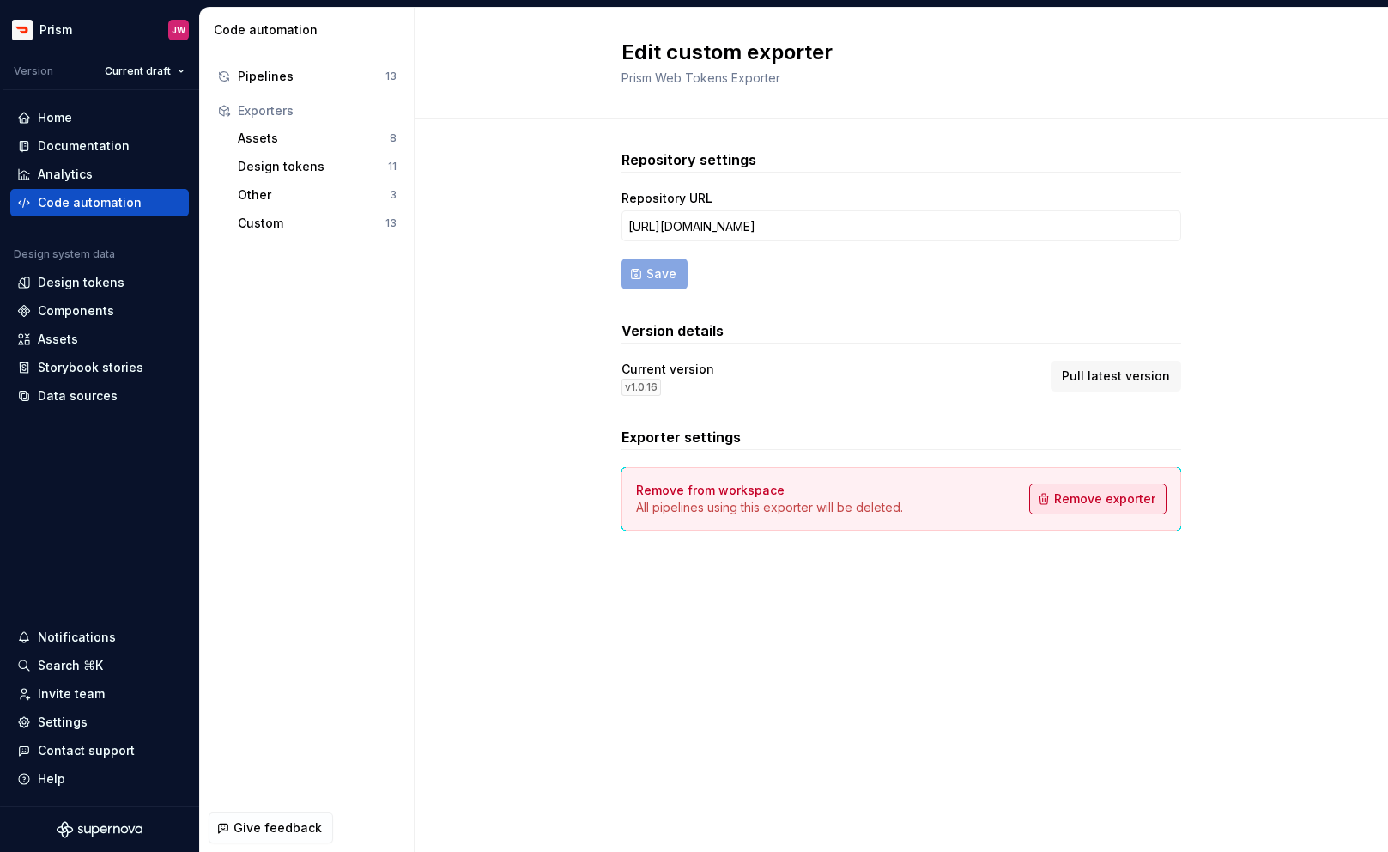
click at [1115, 498] on span "Remove exporter" at bounding box center [1104, 498] width 101 height 17
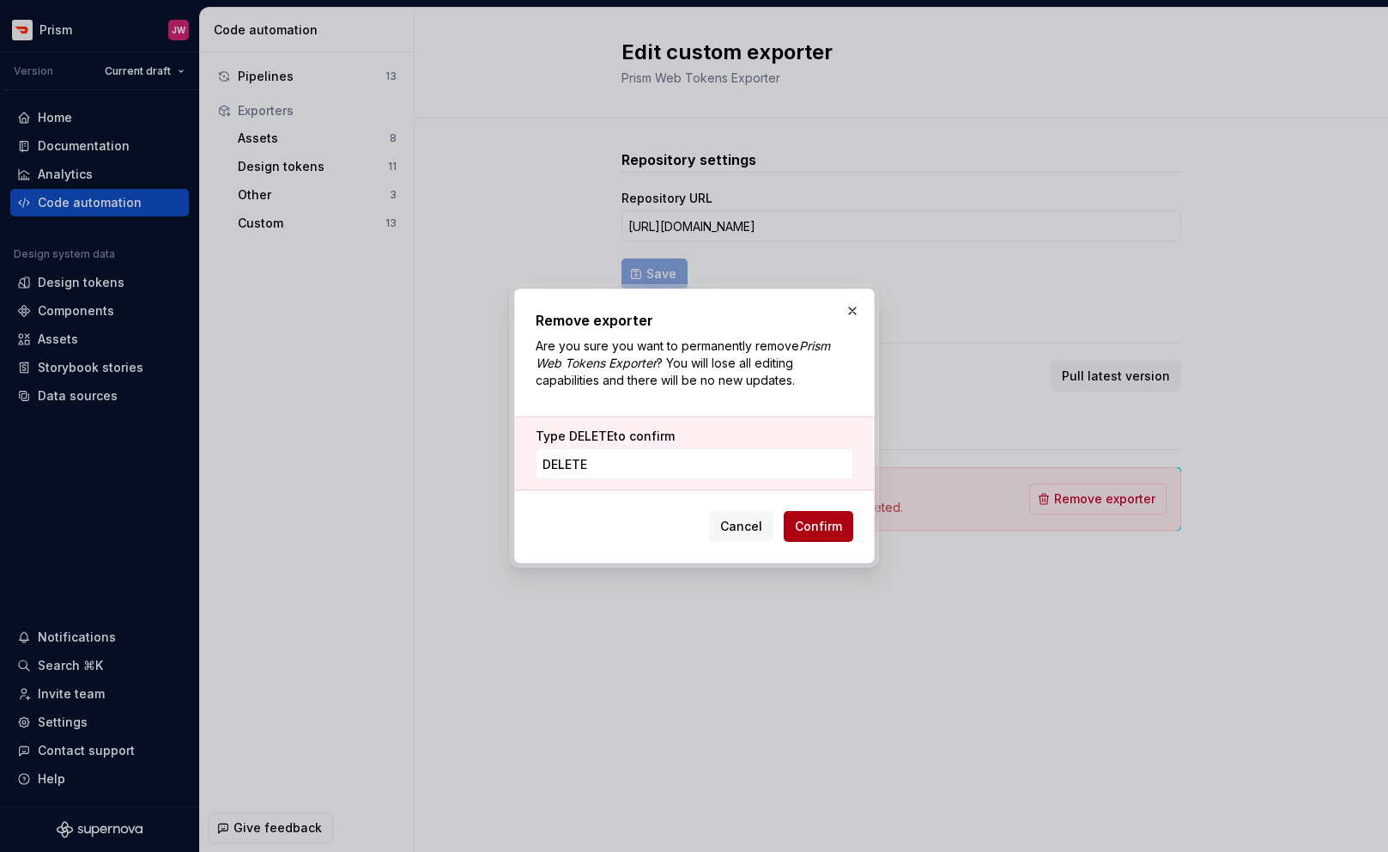
type input "DELETE"
click at [831, 535] on button "Confirm" at bounding box center [819, 526] width 70 height 31
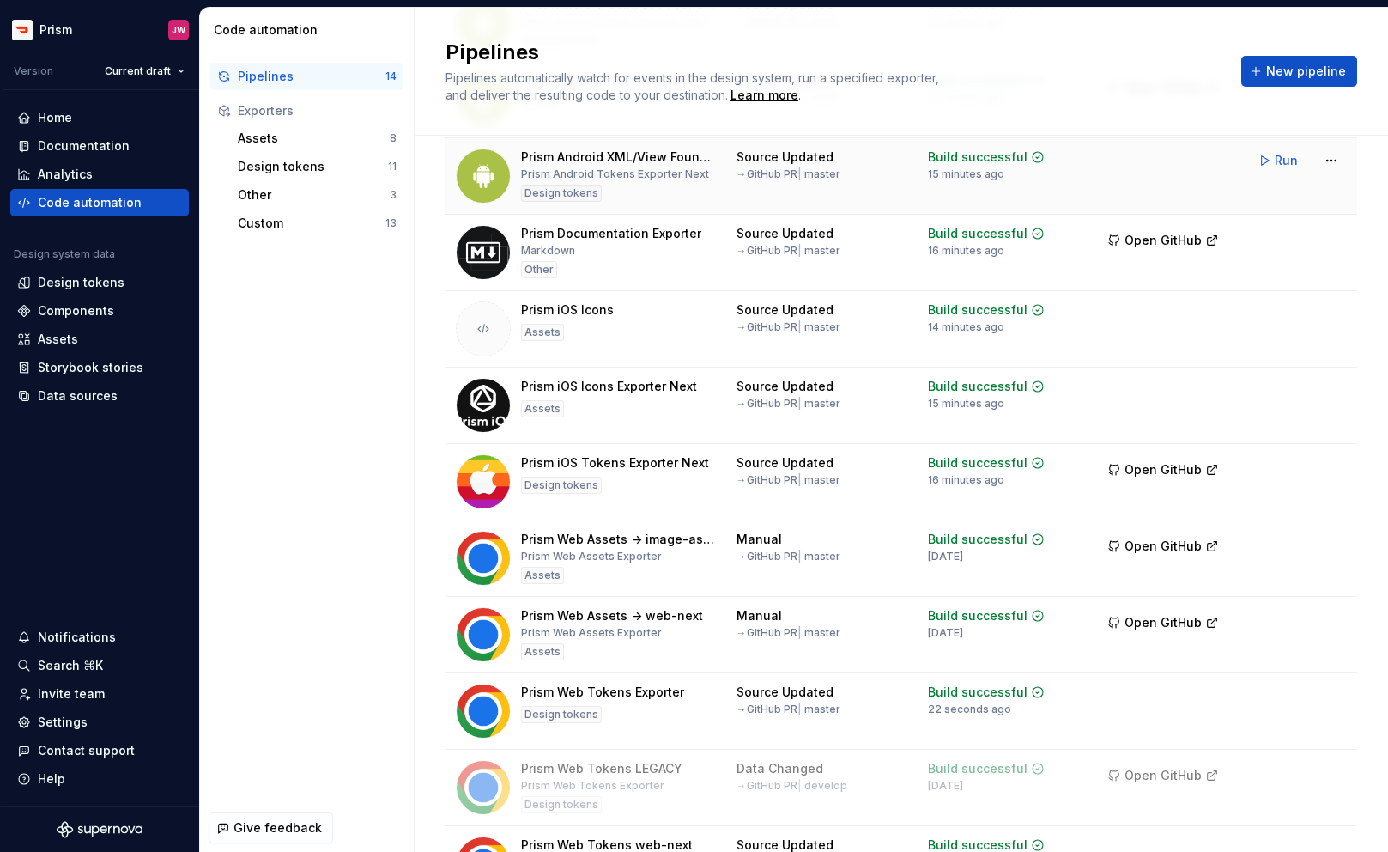
scroll to position [404, 0]
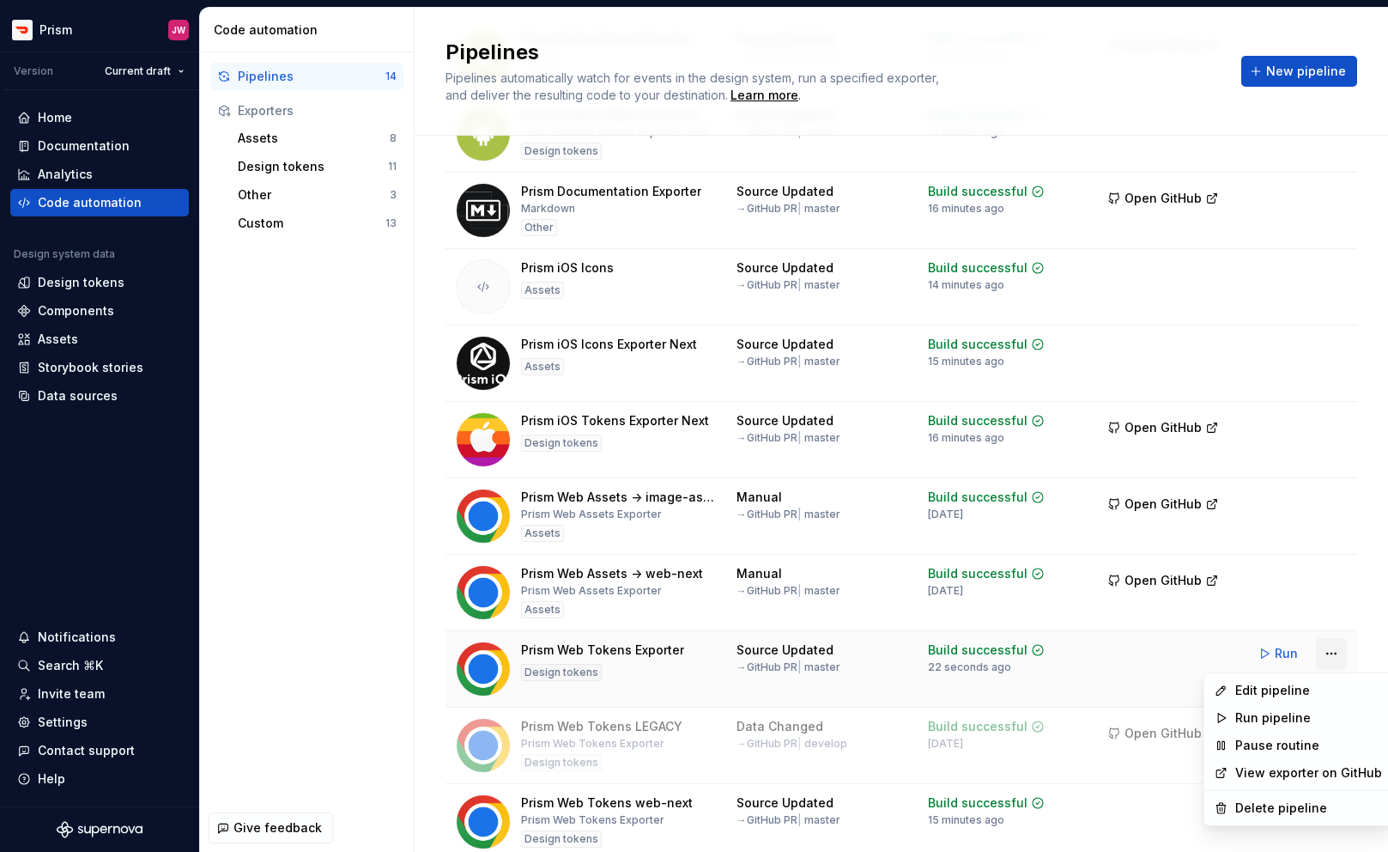
click at [1336, 659] on html "Prism JW Version Current draft Home Documentation Analytics Code automation Des…" at bounding box center [694, 426] width 1388 height 852
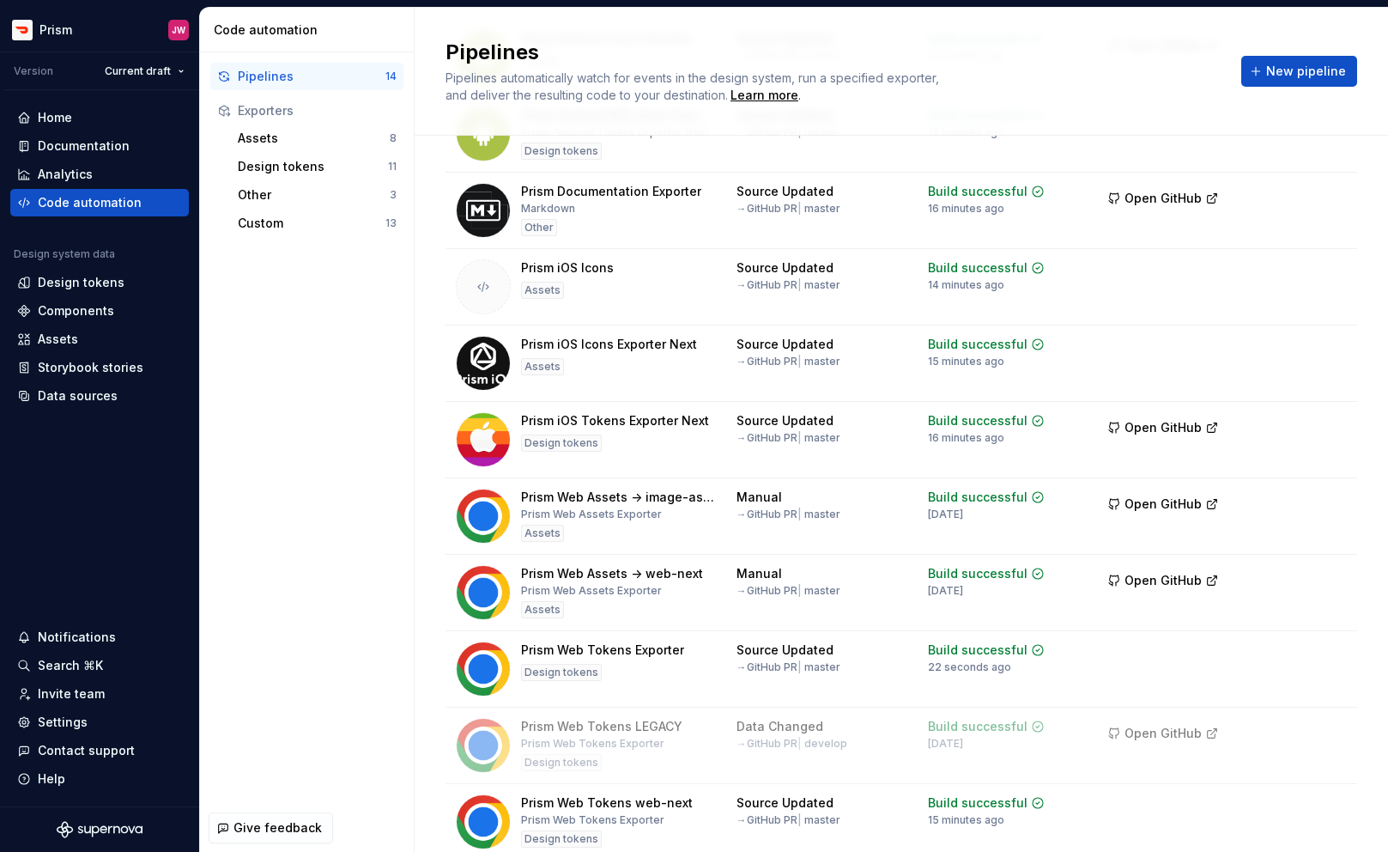
click at [1134, 664] on html "Prism JW Version Current draft Home Documentation Analytics Code automation Des…" at bounding box center [694, 426] width 1388 height 852
click at [1279, 651] on span "Run" at bounding box center [1286, 653] width 23 height 17
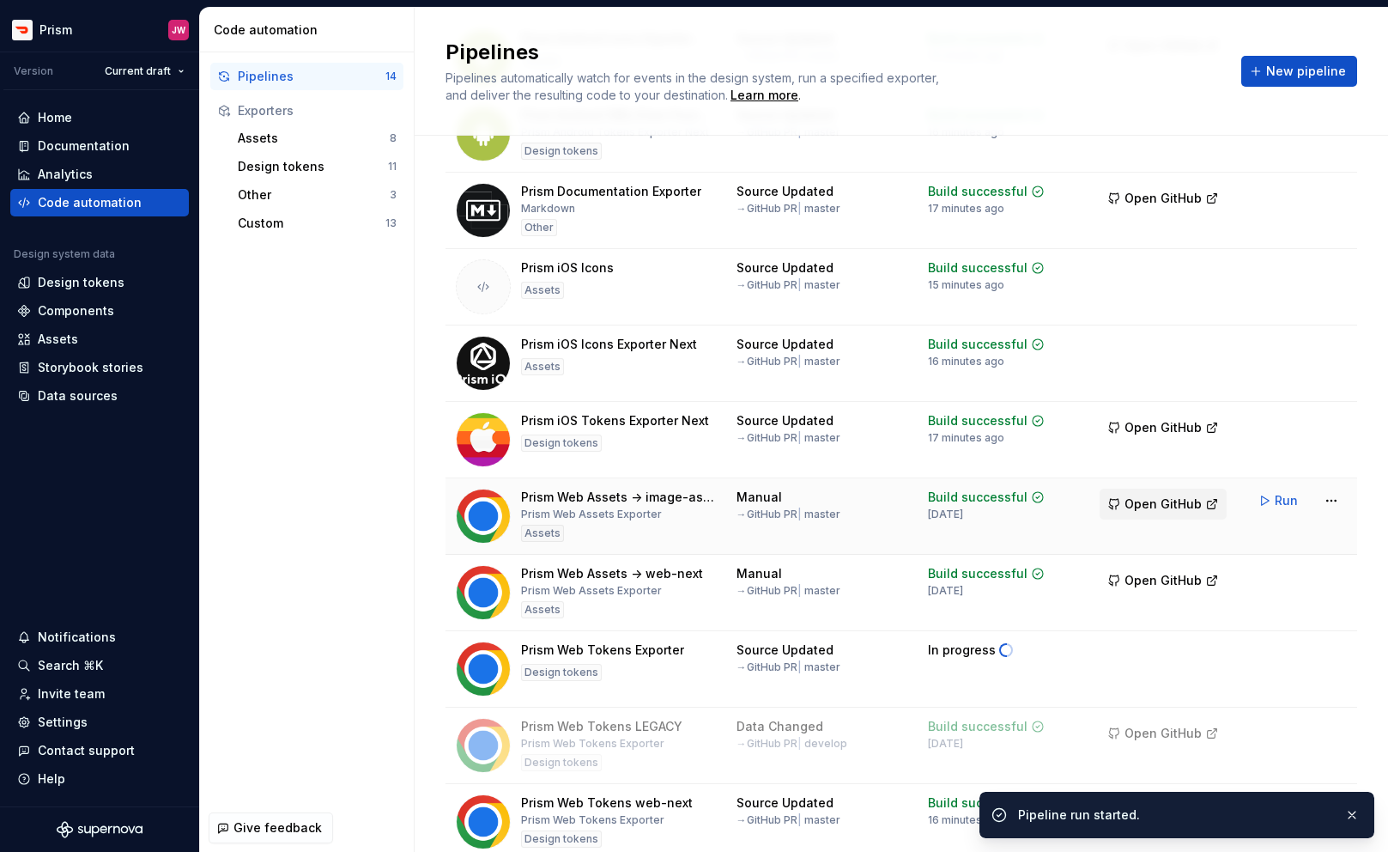
scroll to position [477, 0]
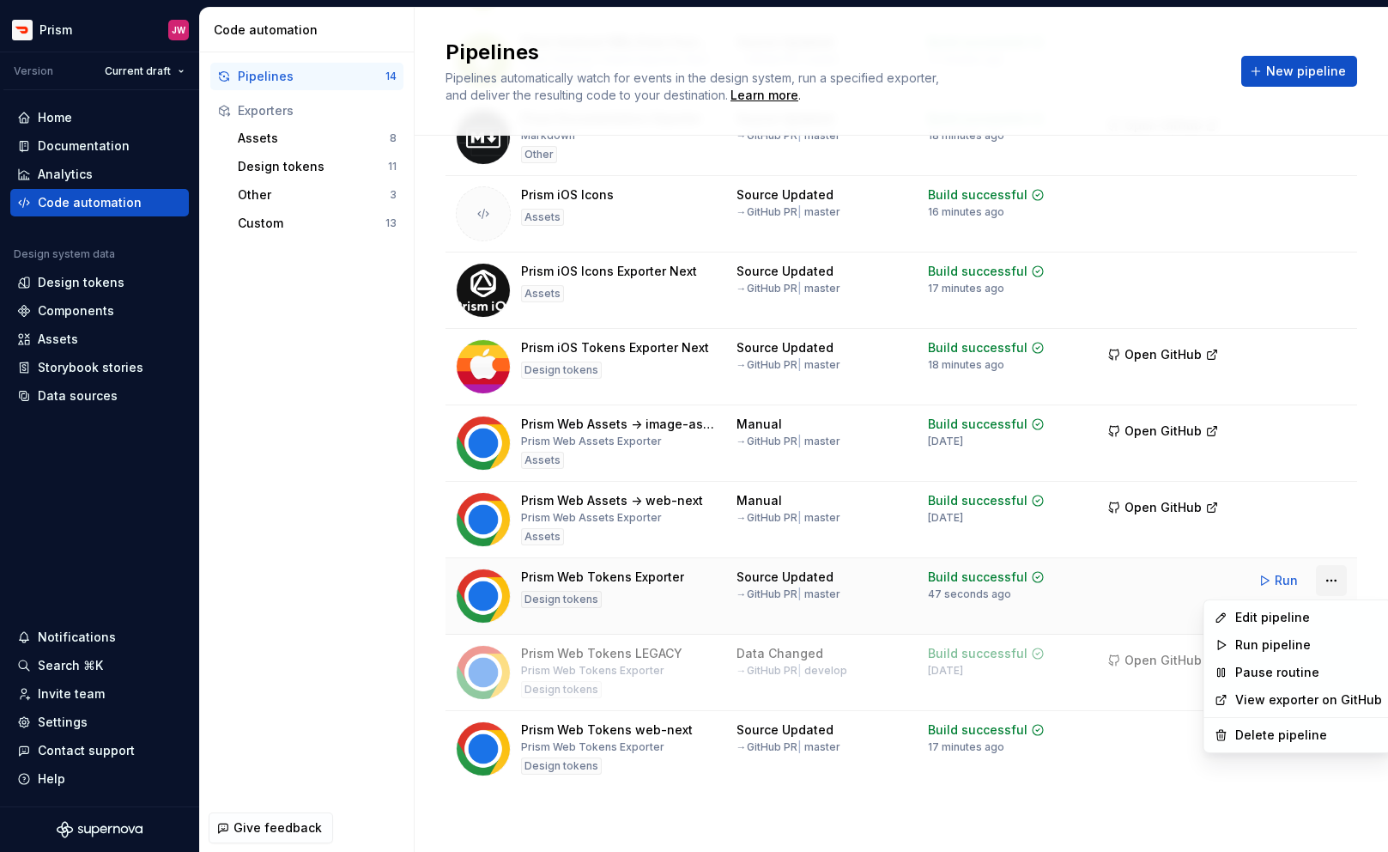
click at [1338, 576] on html "Prism JW Version Current draft Home Documentation Analytics Code automation Des…" at bounding box center [694, 426] width 1388 height 852
click at [1299, 619] on div "Edit pipeline" at bounding box center [1309, 617] width 147 height 17
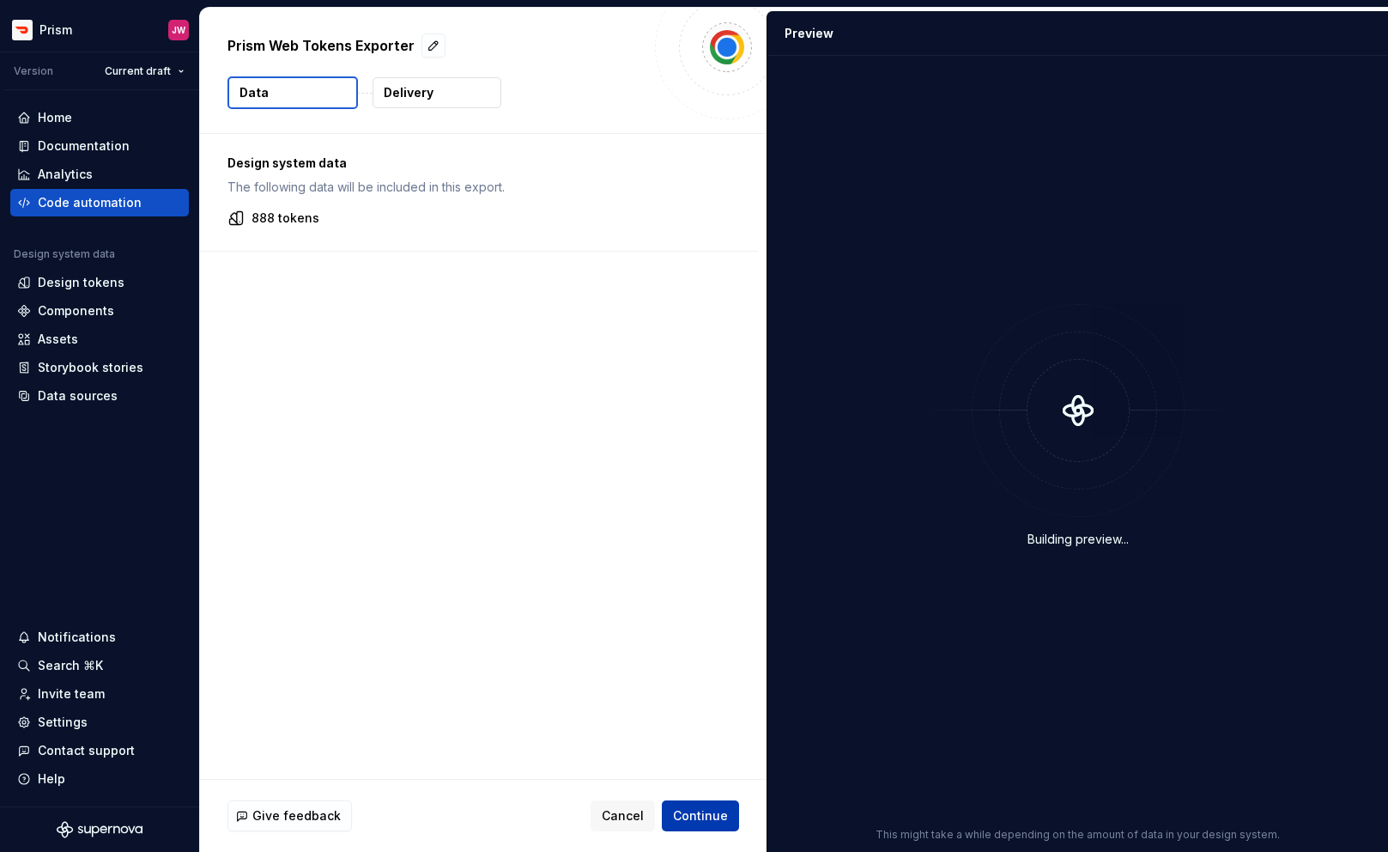
click at [730, 823] on button "Continue" at bounding box center [700, 815] width 77 height 31
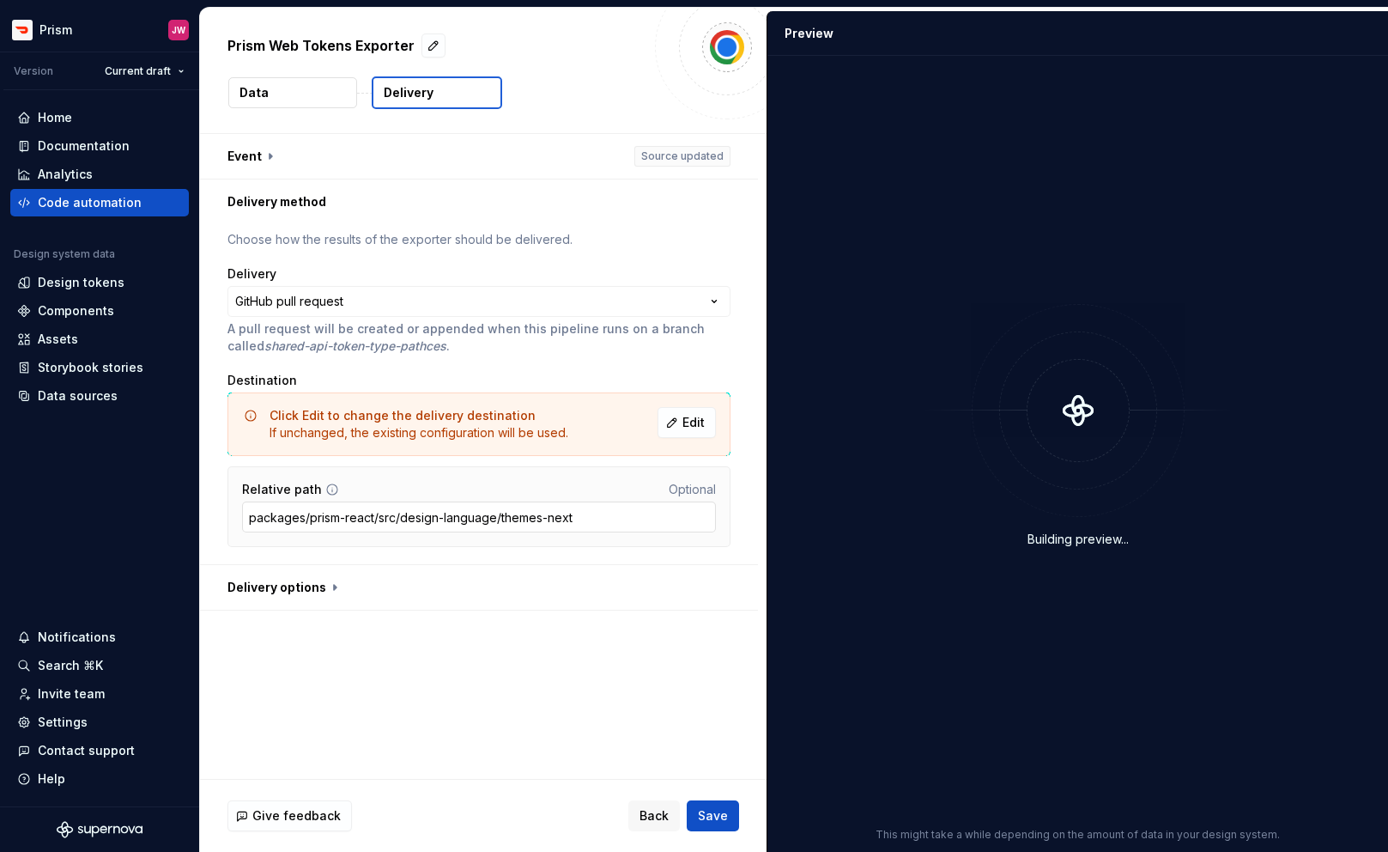
click at [592, 522] on input "packages/prism-react/src/design-language/themes-next" at bounding box center [479, 516] width 474 height 31
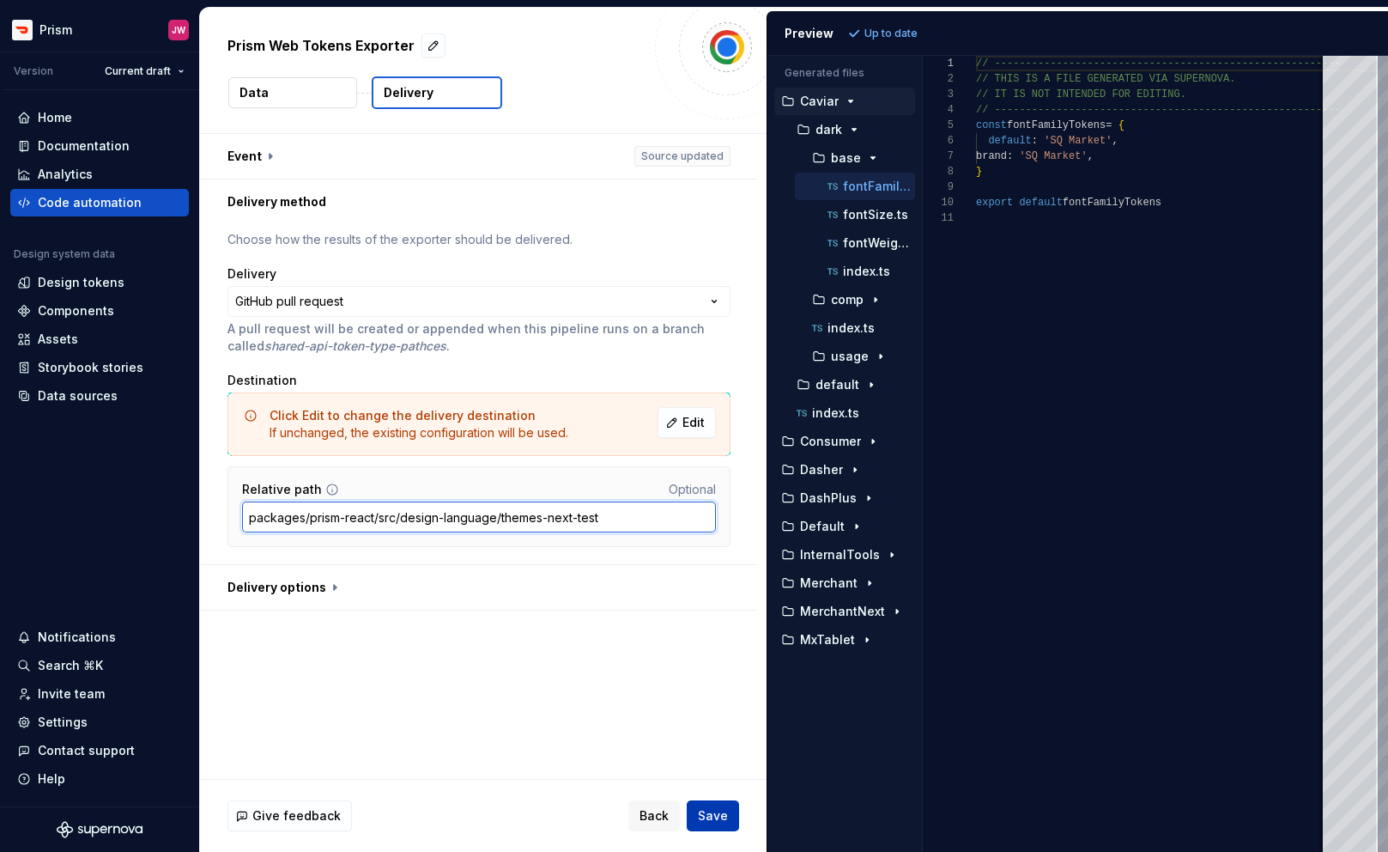
type input "packages/prism-react/src/design-language/themes-next-test"
click at [708, 824] on button "Save" at bounding box center [713, 815] width 52 height 31
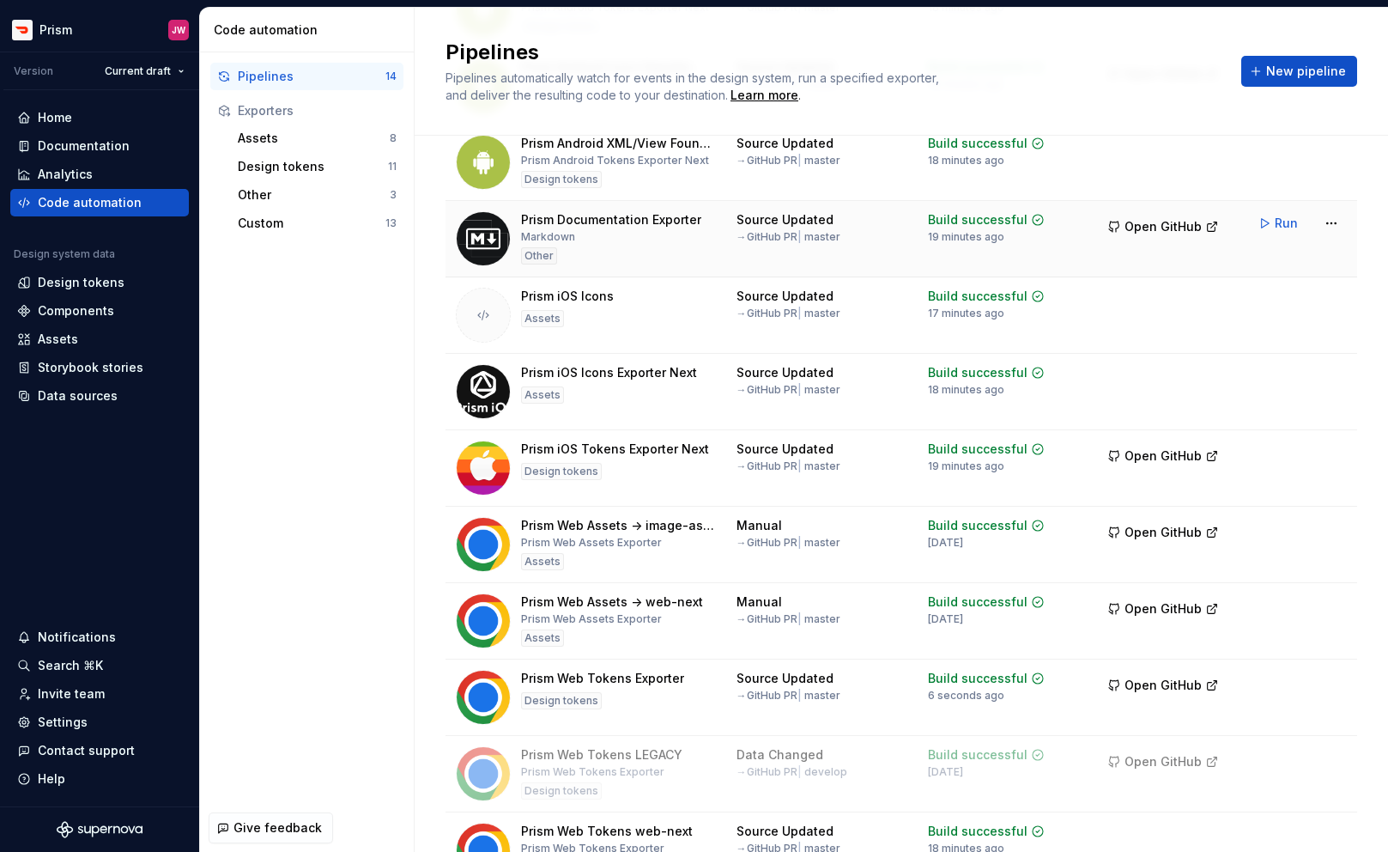
scroll to position [477, 0]
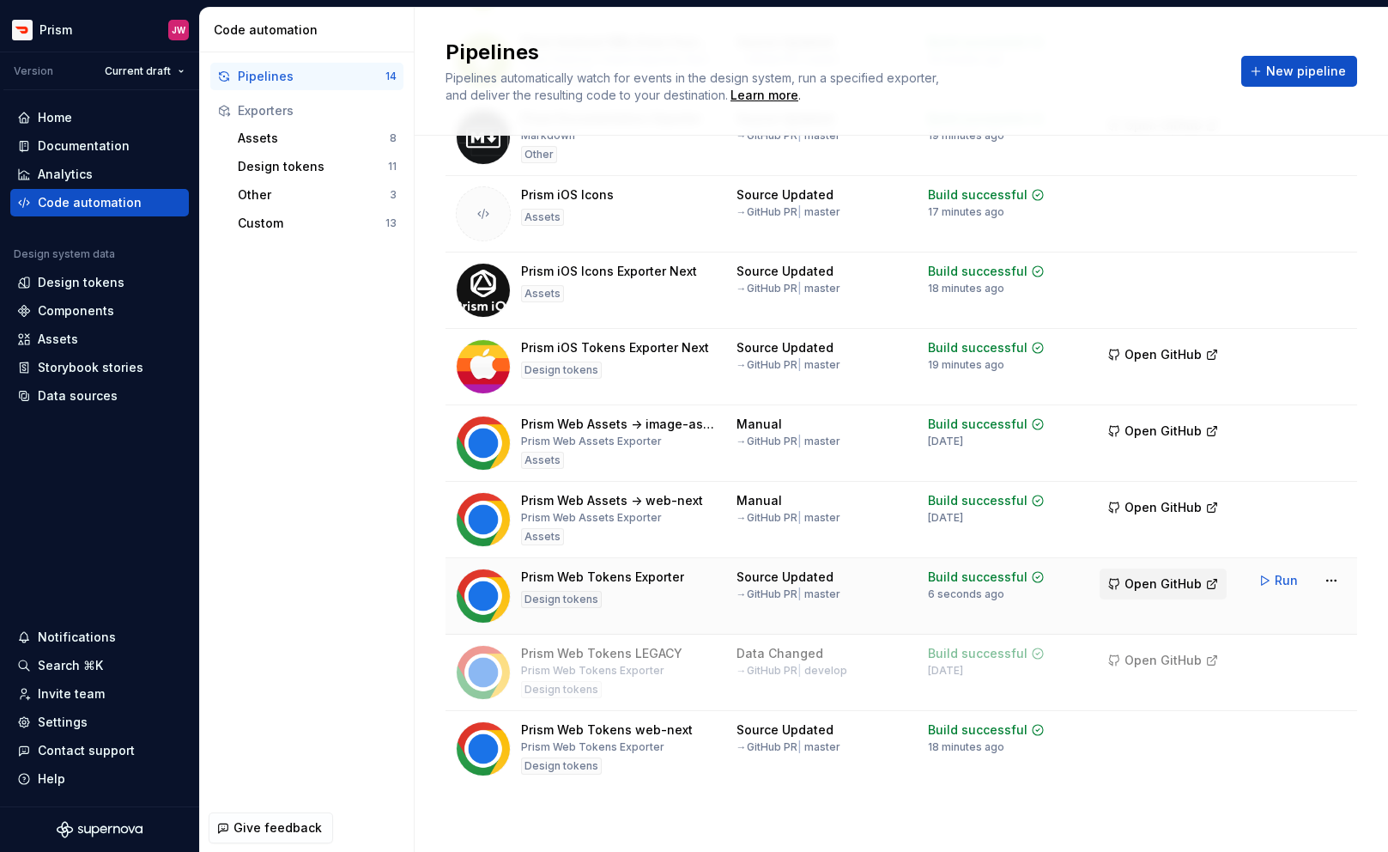
click at [1168, 586] on span "Open GitHub" at bounding box center [1163, 583] width 77 height 17
